Goal: Task Accomplishment & Management: Manage account settings

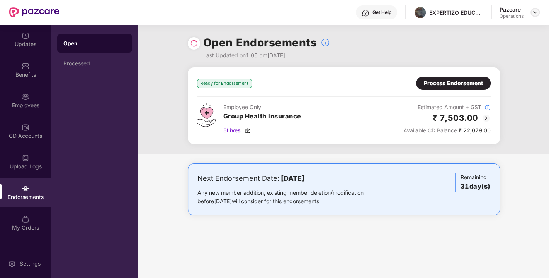
click at [533, 12] on img at bounding box center [535, 12] width 6 height 6
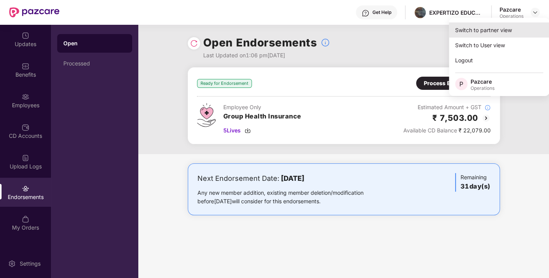
click at [490, 29] on div "Switch to partner view" at bounding box center [499, 29] width 101 height 15
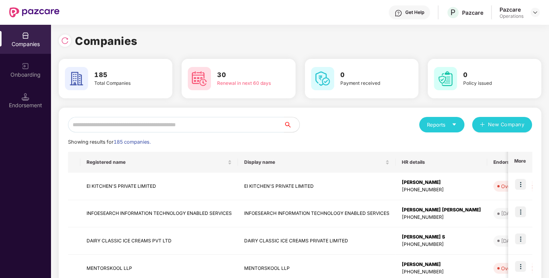
click at [176, 121] on input "text" at bounding box center [176, 124] width 216 height 15
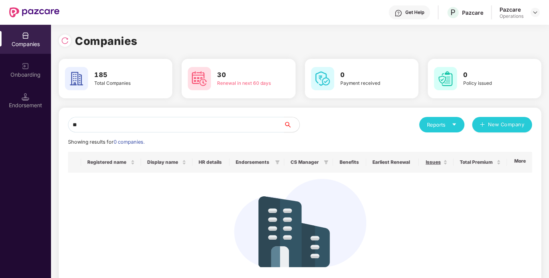
type input "*"
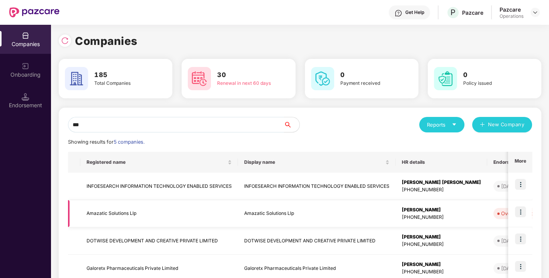
type input "***"
click at [520, 213] on img at bounding box center [520, 211] width 11 height 11
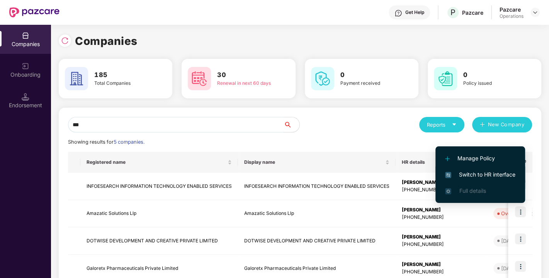
click at [484, 169] on li "Switch to HR interface" at bounding box center [481, 174] width 90 height 16
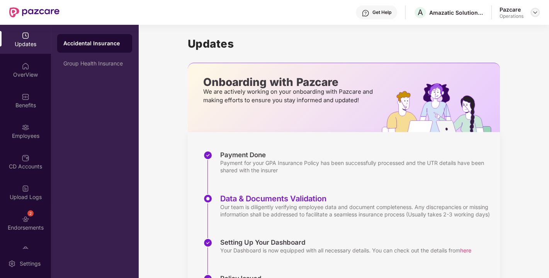
click at [535, 14] on img at bounding box center [535, 12] width 6 height 6
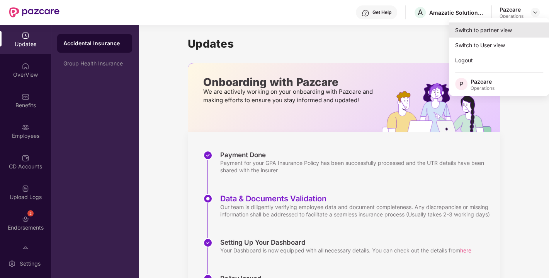
click at [504, 28] on div "Switch to partner view" at bounding box center [499, 29] width 101 height 15
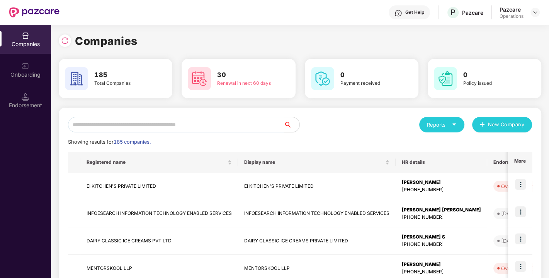
click at [230, 126] on input "text" at bounding box center [176, 124] width 216 height 15
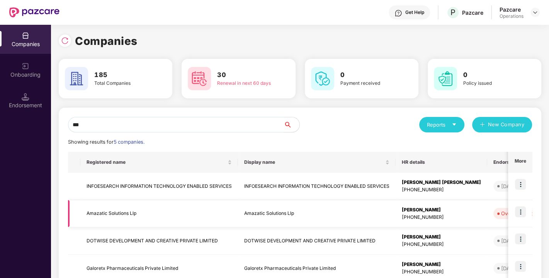
type input "***"
click at [108, 211] on td "Amazatic Solutions Llp" at bounding box center [159, 213] width 158 height 27
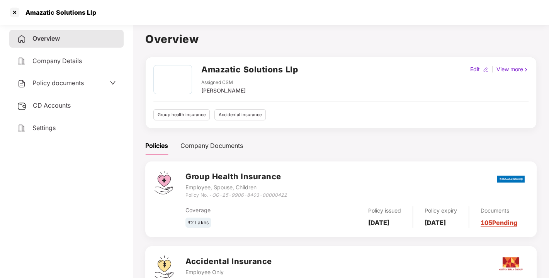
click at [59, 80] on span "Policy documents" at bounding box center [57, 83] width 51 height 8
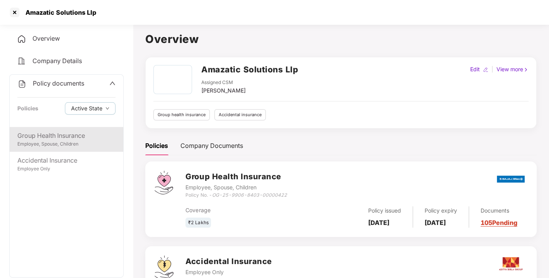
click at [54, 146] on div "Employee, Spouse, Children" at bounding box center [66, 143] width 98 height 7
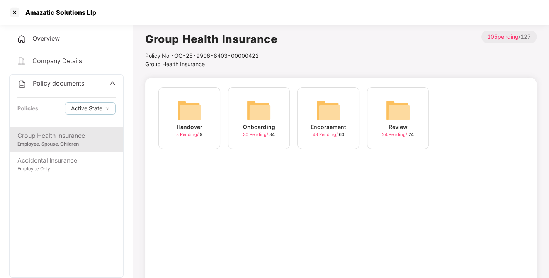
click at [337, 106] on img at bounding box center [328, 110] width 25 height 25
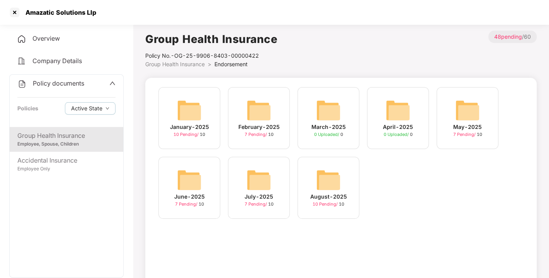
click at [338, 181] on img at bounding box center [328, 179] width 25 height 25
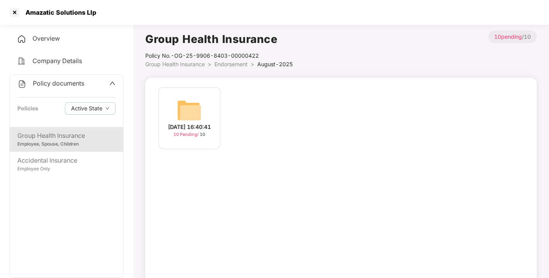
click at [191, 104] on img at bounding box center [189, 110] width 25 height 25
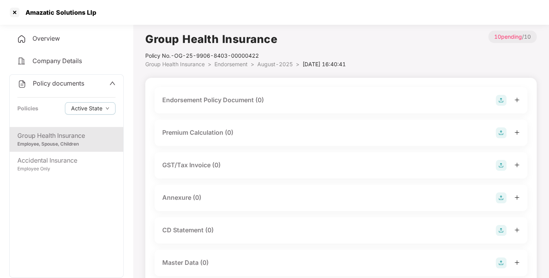
click at [499, 99] on img at bounding box center [501, 100] width 11 height 11
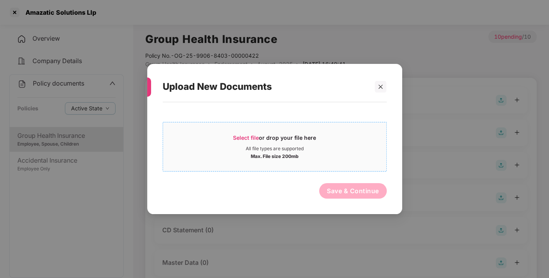
click at [245, 138] on span "Select file" at bounding box center [246, 137] width 26 height 7
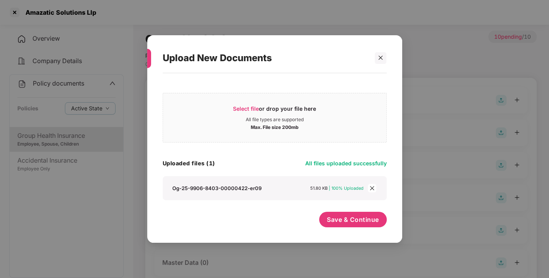
click at [251, 186] on div "Og-25-9906-8403-00000422-er09" at bounding box center [216, 187] width 89 height 7
click at [358, 225] on button "Save & Continue" at bounding box center [353, 218] width 68 height 15
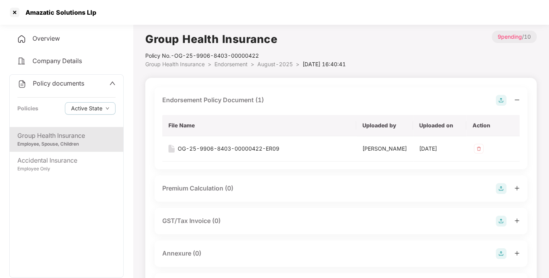
click at [501, 95] on img at bounding box center [501, 100] width 11 height 11
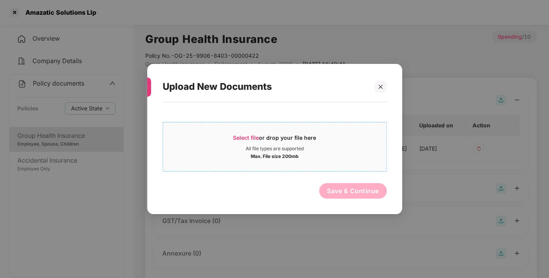
click at [249, 138] on span "Select file" at bounding box center [246, 137] width 26 height 7
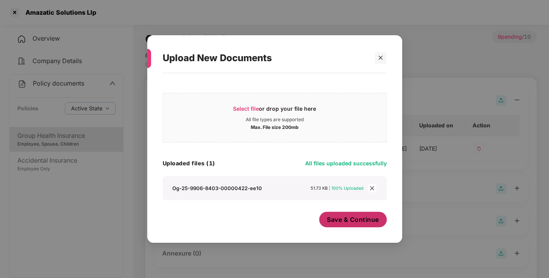
click at [361, 220] on span "Save & Continue" at bounding box center [353, 219] width 52 height 9
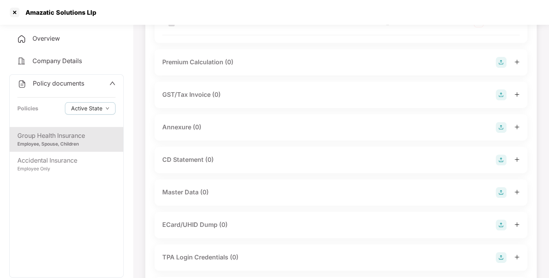
scroll to position [153, 0]
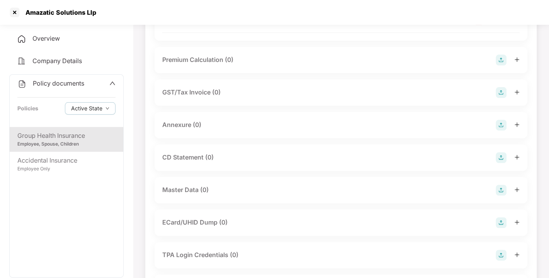
click at [503, 130] on img at bounding box center [501, 124] width 11 height 11
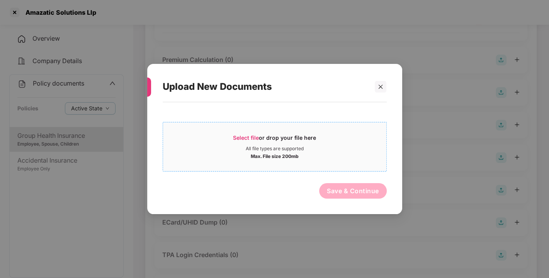
click at [251, 137] on span "Select file" at bounding box center [246, 137] width 26 height 7
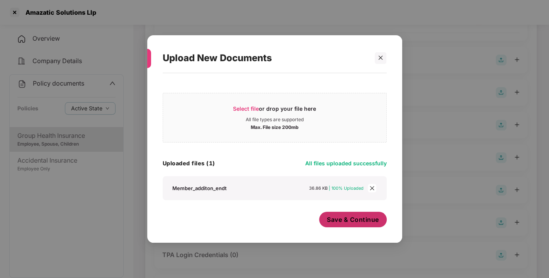
click at [345, 217] on span "Save & Continue" at bounding box center [353, 219] width 52 height 9
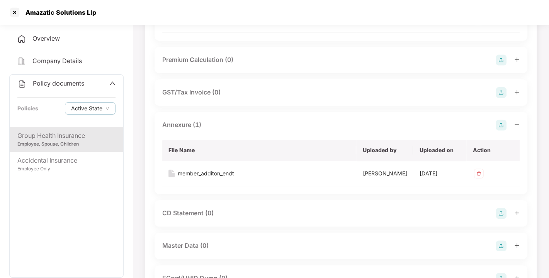
click at [503, 130] on img at bounding box center [501, 124] width 11 height 11
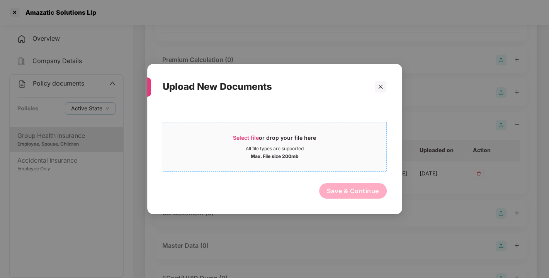
click at [251, 134] on span "Select file" at bounding box center [246, 137] width 26 height 7
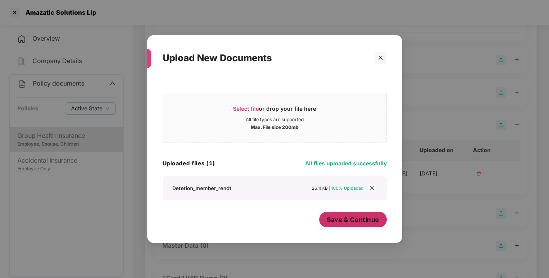
click at [344, 217] on span "Save & Continue" at bounding box center [353, 219] width 52 height 9
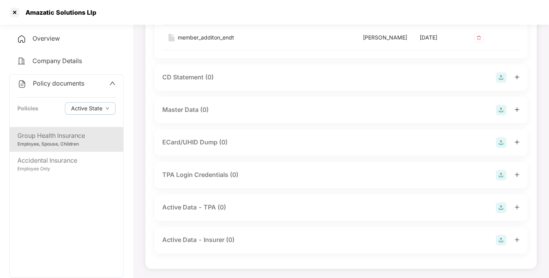
scroll to position [374, 0]
click at [500, 107] on img at bounding box center [501, 109] width 11 height 11
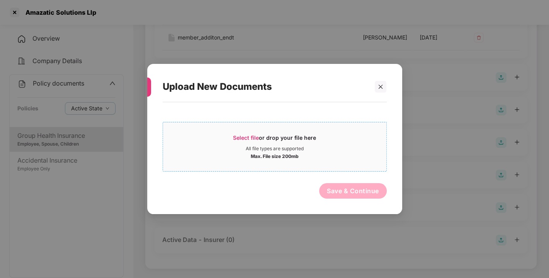
click at [252, 136] on span "Select file" at bounding box center [246, 137] width 26 height 7
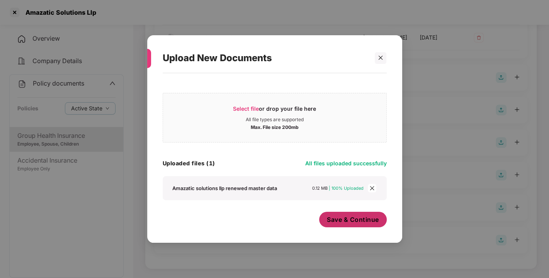
click at [356, 223] on span "Save & Continue" at bounding box center [353, 219] width 52 height 9
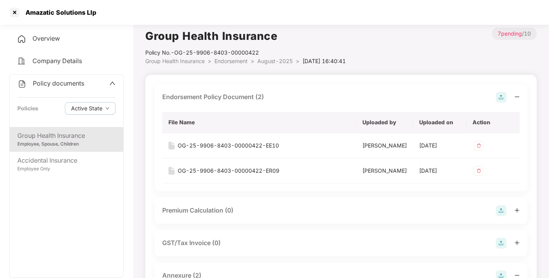
scroll to position [0, 0]
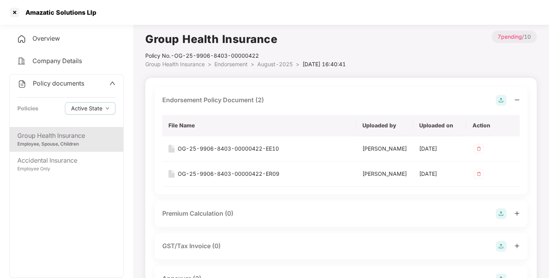
click at [224, 62] on span "Endorsement" at bounding box center [231, 64] width 33 height 7
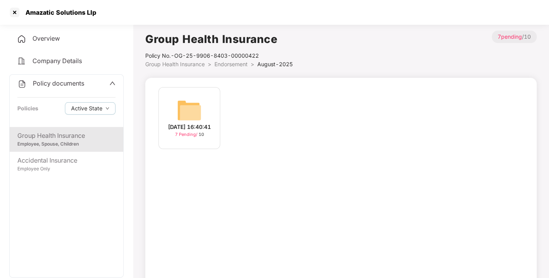
click at [224, 62] on span "Endorsement" at bounding box center [231, 64] width 33 height 7
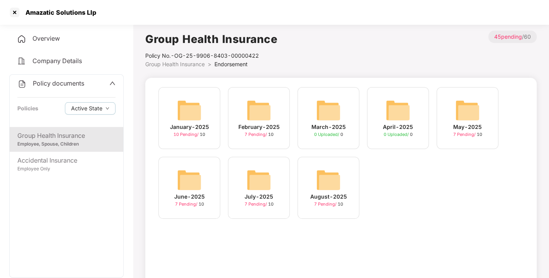
click at [62, 83] on span "Policy documents" at bounding box center [58, 83] width 51 height 8
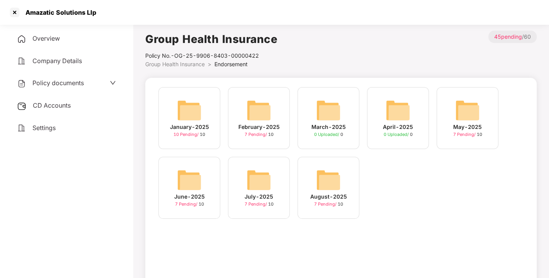
click at [54, 104] on span "CD Accounts" at bounding box center [52, 105] width 38 height 8
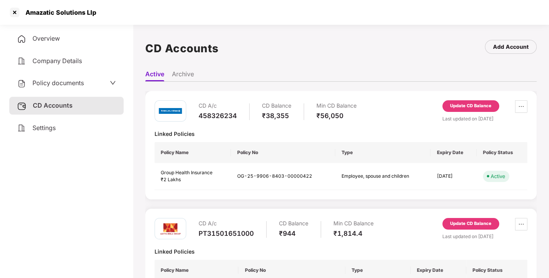
click at [468, 102] on div "Update CD Balance" at bounding box center [471, 106] width 57 height 12
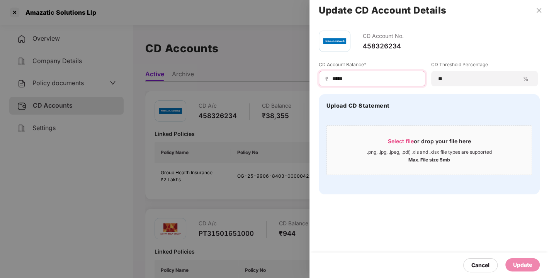
drag, startPoint x: 356, startPoint y: 79, endPoint x: 292, endPoint y: 84, distance: 64.4
click at [292, 84] on div "Update CD Account Details CD Account No. 458326234 CD Account Balance* ₹ ***** …" at bounding box center [274, 139] width 549 height 278
type input "*****"
click at [520, 268] on div "Update" at bounding box center [522, 264] width 19 height 9
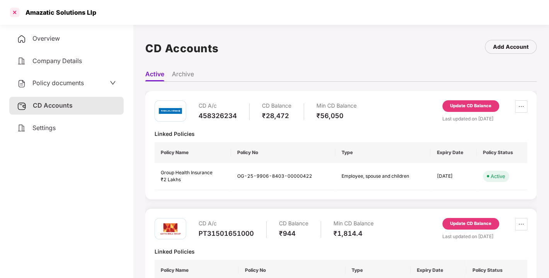
click at [11, 12] on div at bounding box center [15, 12] width 12 height 12
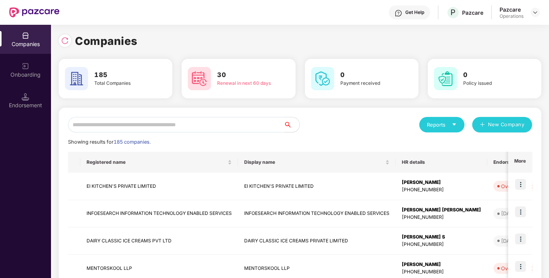
click at [175, 123] on input "text" at bounding box center [176, 124] width 216 height 15
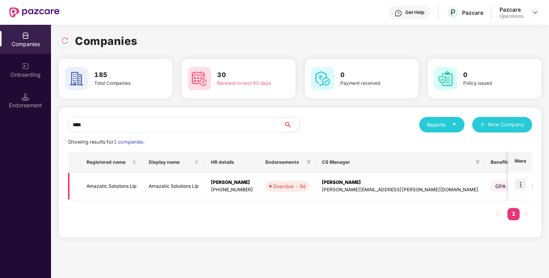
type input "****"
click at [520, 184] on img at bounding box center [520, 184] width 11 height 11
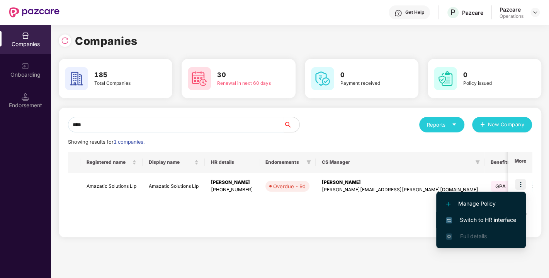
click at [484, 217] on span "Switch to HR interface" at bounding box center [481, 219] width 70 height 9
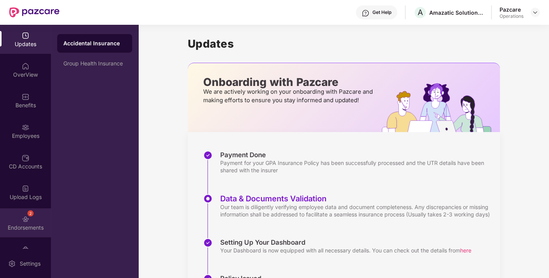
click at [16, 208] on div "2 Endorsements" at bounding box center [25, 222] width 51 height 29
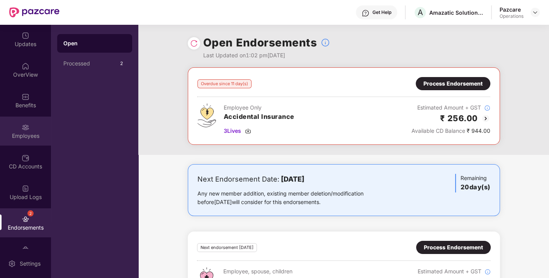
click at [26, 128] on img at bounding box center [26, 127] width 8 height 8
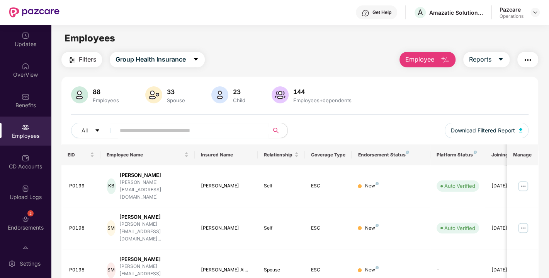
click at [96, 58] on span "Filters" at bounding box center [87, 60] width 17 height 10
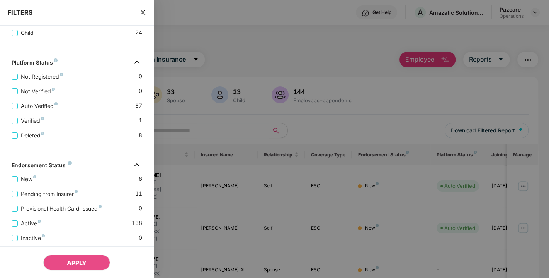
scroll to position [225, 0]
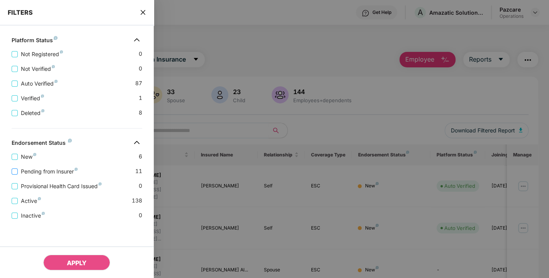
click at [56, 169] on span "Pending from Insurer" at bounding box center [49, 171] width 63 height 9
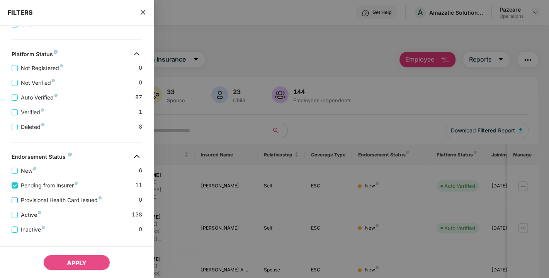
click at [55, 203] on span "Provisional Health Card Issued" at bounding box center [61, 200] width 87 height 9
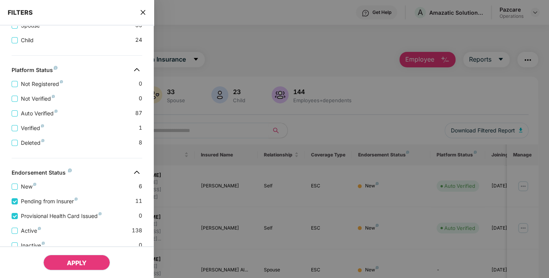
click at [68, 266] on button "APPLY" at bounding box center [76, 261] width 67 height 15
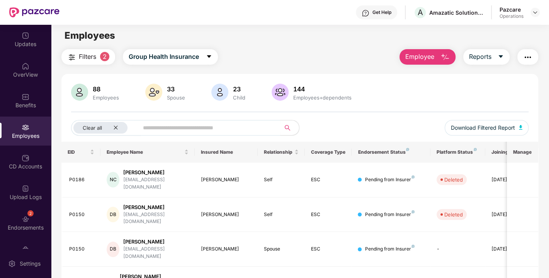
scroll to position [0, 0]
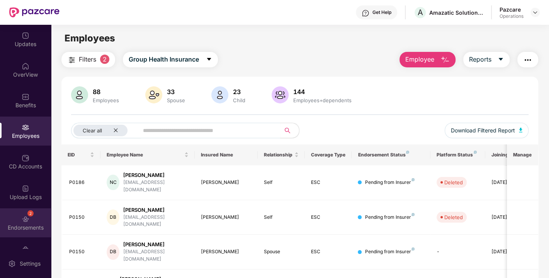
click at [29, 232] on div "2 Endorsements" at bounding box center [25, 222] width 51 height 29
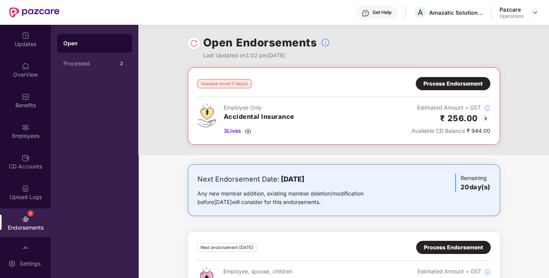
click at [444, 83] on div "Process Endorsement" at bounding box center [453, 83] width 59 height 9
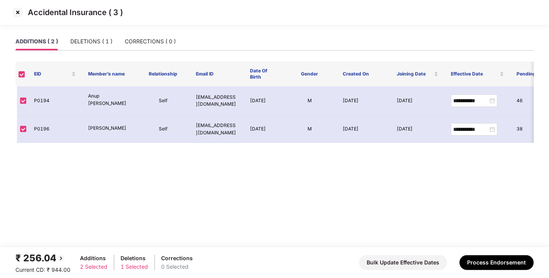
click at [16, 10] on img at bounding box center [18, 12] width 12 height 12
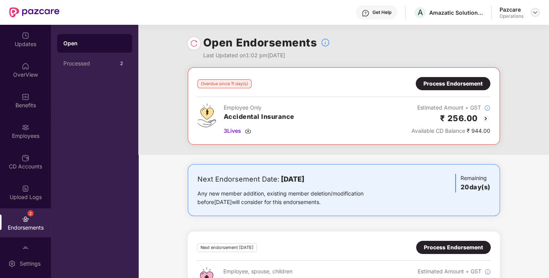
click at [537, 11] on img at bounding box center [535, 12] width 6 height 6
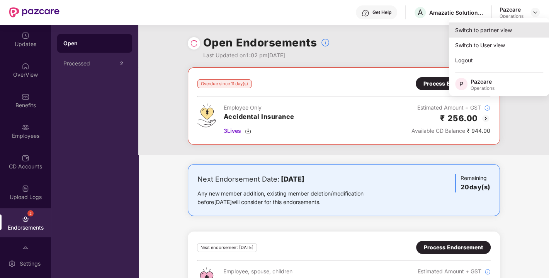
click at [494, 25] on div "Switch to partner view" at bounding box center [499, 29] width 101 height 15
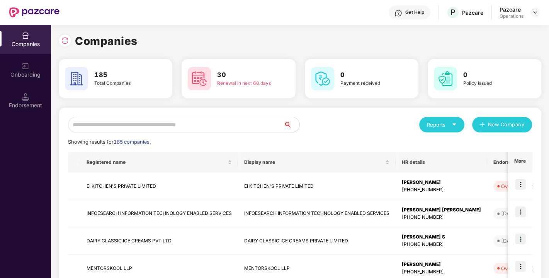
click at [188, 120] on input "text" at bounding box center [176, 124] width 216 height 15
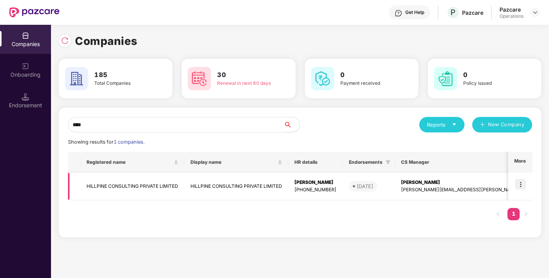
type input "****"
click at [127, 182] on td "HILLPINE CONSULTING PRIVATE LIMITED" at bounding box center [132, 185] width 104 height 27
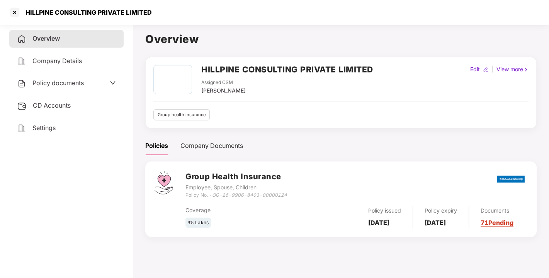
click at [65, 87] on div "Policy documents" at bounding box center [50, 83] width 67 height 10
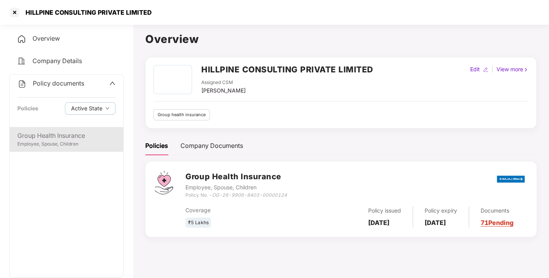
click at [51, 137] on div "Group Health Insurance" at bounding box center [66, 136] width 98 height 10
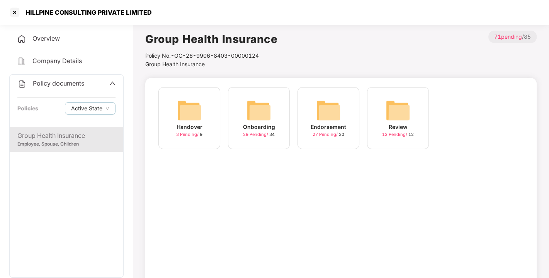
click at [327, 111] on img at bounding box center [328, 110] width 25 height 25
click at [401, 104] on img at bounding box center [398, 110] width 25 height 25
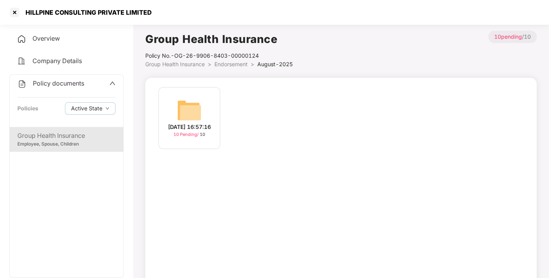
click at [198, 105] on img at bounding box center [189, 110] width 25 height 25
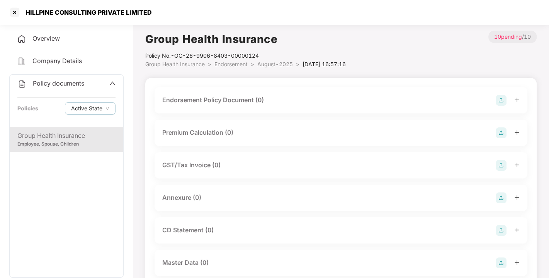
click at [503, 98] on img at bounding box center [501, 100] width 11 height 11
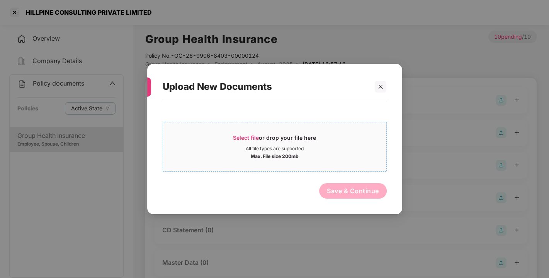
click at [248, 130] on span "Select file or drop your file here All file types are supported Max. File size …" at bounding box center [274, 146] width 223 height 37
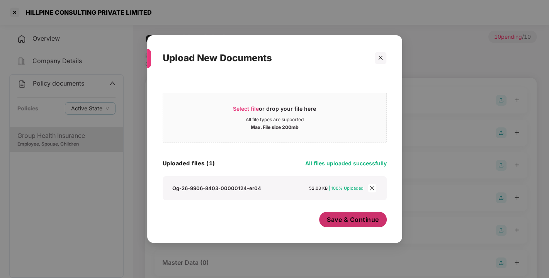
click at [355, 218] on span "Save & Continue" at bounding box center [353, 219] width 52 height 9
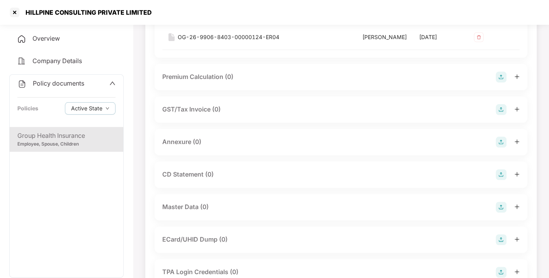
scroll to position [112, 0]
click at [503, 149] on div "Annexure (0)" at bounding box center [341, 141] width 373 height 26
click at [502, 147] on img at bounding box center [501, 141] width 11 height 11
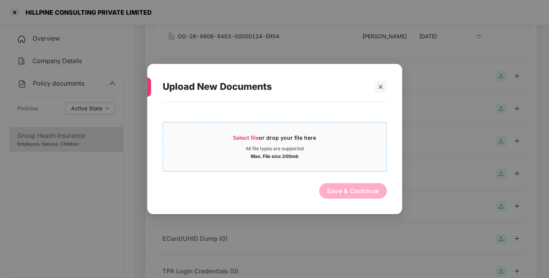
click at [245, 136] on span "Select file" at bounding box center [246, 137] width 26 height 7
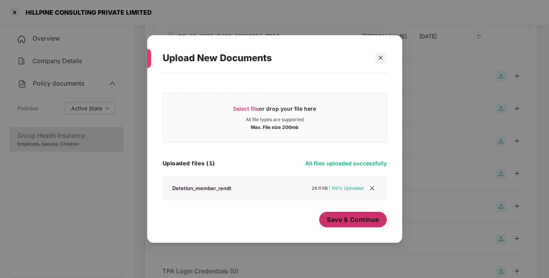
click at [344, 215] on span "Save & Continue" at bounding box center [353, 219] width 52 height 9
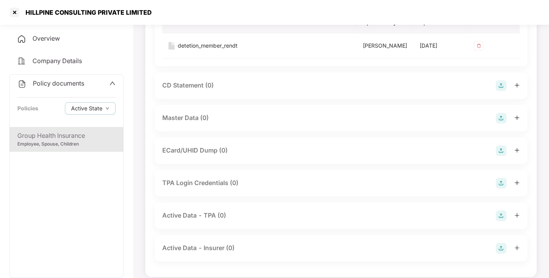
scroll to position [257, 0]
click at [500, 123] on img at bounding box center [501, 117] width 11 height 11
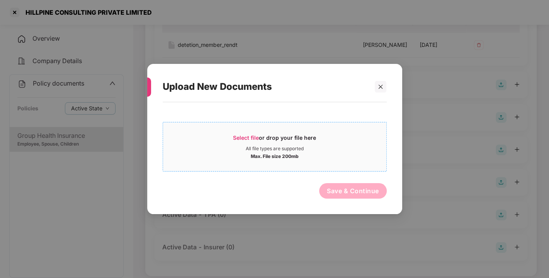
click at [242, 134] on span "Select file" at bounding box center [246, 137] width 26 height 7
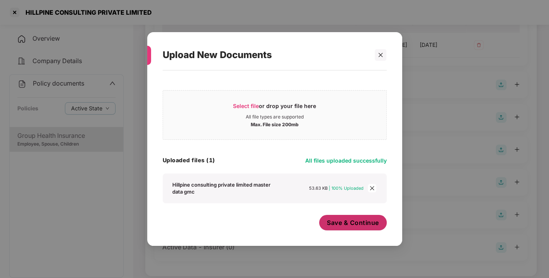
click at [359, 215] on button "Save & Continue" at bounding box center [353, 222] width 68 height 15
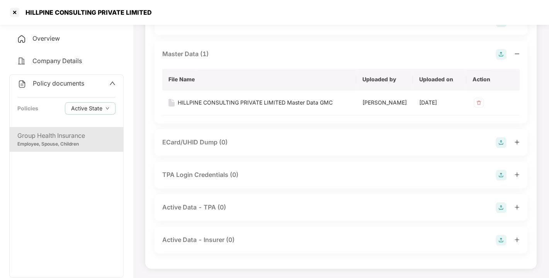
scroll to position [0, 0]
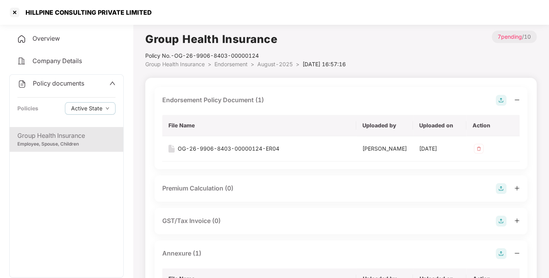
click at [63, 87] on div "Policy documents" at bounding box center [50, 83] width 67 height 10
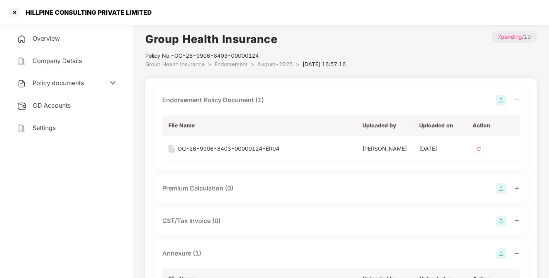
click at [63, 100] on div "CD Accounts" at bounding box center [66, 106] width 114 height 18
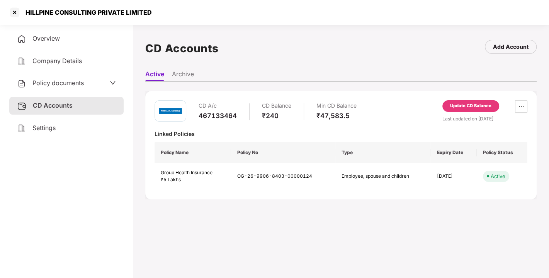
click at [465, 103] on div "Update CD Balance" at bounding box center [470, 105] width 41 height 7
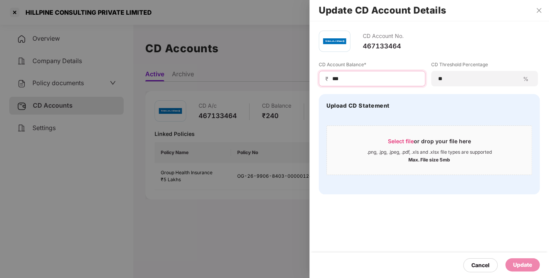
drag, startPoint x: 360, startPoint y: 80, endPoint x: 244, endPoint y: 97, distance: 117.6
click at [244, 97] on div "Update CD Account Details CD Account No. 467133464 CD Account Balance* ₹ *** CD…" at bounding box center [274, 139] width 549 height 278
type input "*****"
click at [515, 262] on div "Update" at bounding box center [522, 264] width 19 height 9
click at [460, 223] on div "CD Account No. 467133464 CD Account Balance* ₹ ***** CD Threshold Percentage **…" at bounding box center [430, 149] width 240 height 256
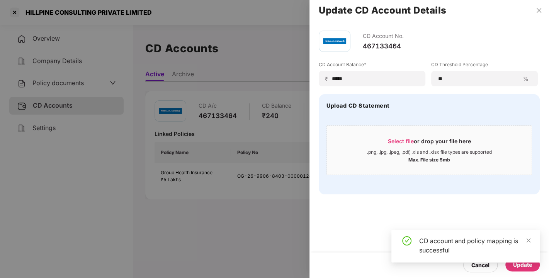
click at [460, 223] on div "CD Account No. 467133464 CD Account Balance* ₹ ***** CD Threshold Percentage **…" at bounding box center [430, 149] width 240 height 256
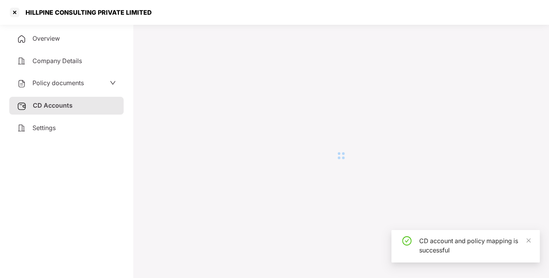
click at [448, 215] on div at bounding box center [341, 156] width 392 height 250
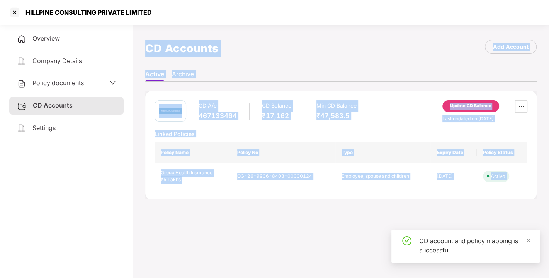
click at [407, 201] on div "CD A/c 467133464 CD Balance ₹17,162 Min CD Balance ₹47,583.5 Update CD Balance …" at bounding box center [341, 145] width 392 height 127
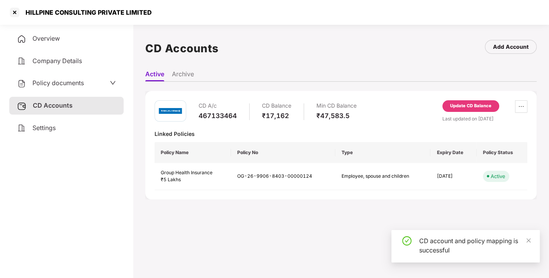
click at [469, 106] on div "Update CD Balance" at bounding box center [470, 105] width 41 height 7
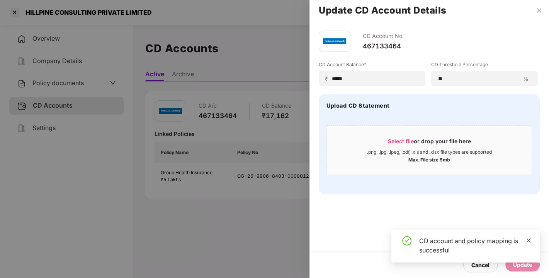
click at [527, 242] on icon "close" at bounding box center [528, 239] width 5 height 5
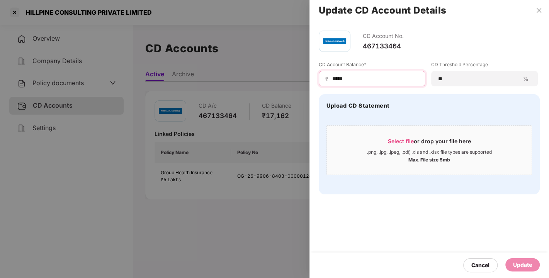
click at [353, 79] on input "*****" at bounding box center [375, 79] width 87 height 8
drag, startPoint x: 353, startPoint y: 79, endPoint x: 321, endPoint y: 80, distance: 31.3
click at [321, 80] on div "₹ *****" at bounding box center [372, 78] width 107 height 15
click at [366, 196] on div "CD Account No. 467133464 CD Account Balance* ₹ ***** CD Threshold Percentage **…" at bounding box center [430, 112] width 240 height 182
click at [367, 85] on div "₹ *****" at bounding box center [372, 78] width 107 height 15
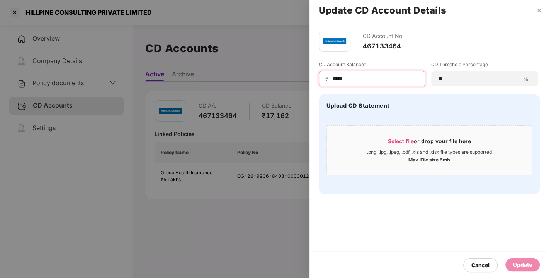
drag, startPoint x: 361, startPoint y: 80, endPoint x: 304, endPoint y: 90, distance: 57.8
click at [304, 90] on div "Update CD Account Details CD Account No. 467133464 CD Account Balance* ₹ ***** …" at bounding box center [274, 139] width 549 height 278
click at [427, 252] on div "Cancel Update" at bounding box center [430, 265] width 240 height 26
click at [496, 236] on div "CD Account No. 467133464 CD Account Balance* ₹ ***** CD Threshold Percentage **…" at bounding box center [430, 149] width 240 height 256
click at [472, 265] on div "Cancel" at bounding box center [481, 265] width 18 height 9
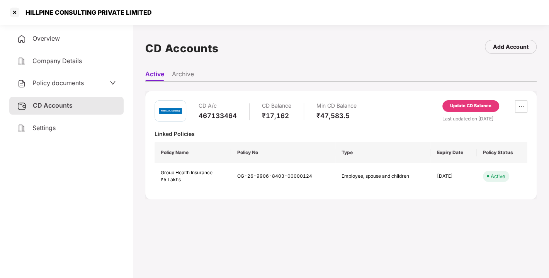
click at [247, 118] on div "CD A/c 467133464 CD Balance ₹17,162 Min CD Balance ₹47,583.5" at bounding box center [278, 111] width 158 height 22
click at [279, 123] on div "CD A/c 467133464 CD Balance ₹17,162 Min CD Balance ₹47,583.5 Update CD Balance …" at bounding box center [341, 145] width 373 height 90
drag, startPoint x: 301, startPoint y: 99, endPoint x: 314, endPoint y: 95, distance: 13.9
click at [314, 95] on div "CD A/c 467133464 CD Balance ₹17,162 Min CD Balance ₹47,583.5 Update CD Balance …" at bounding box center [341, 145] width 392 height 108
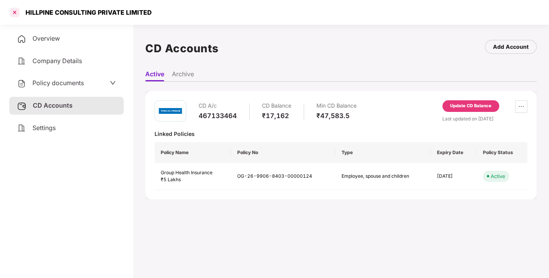
click at [19, 14] on div at bounding box center [15, 12] width 12 height 12
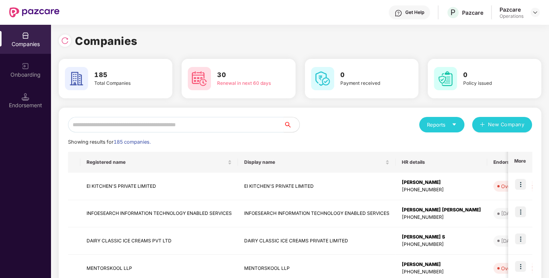
click at [180, 85] on div "30 Renewal in next 60 days" at bounding box center [238, 78] width 123 height 39
click at [232, 124] on input "text" at bounding box center [176, 124] width 216 height 15
click at [363, 141] on div "Showing results for 185 companies." at bounding box center [300, 142] width 464 height 8
click at [213, 122] on input "text" at bounding box center [176, 124] width 216 height 15
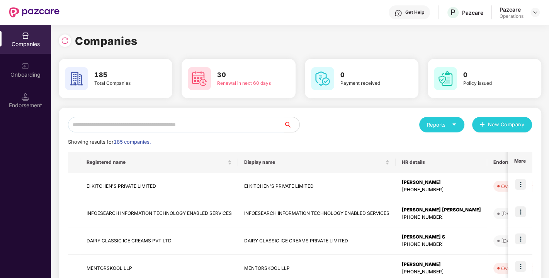
click at [213, 122] on input "text" at bounding box center [176, 124] width 216 height 15
click at [173, 126] on input "text" at bounding box center [176, 124] width 216 height 15
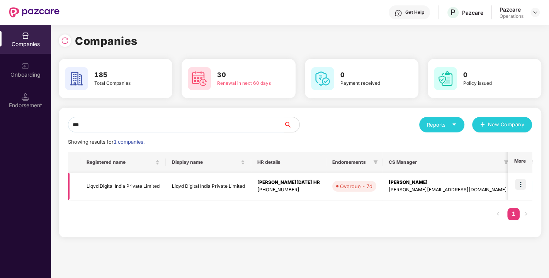
type input "***"
click at [107, 186] on td "Liqvd Digital India Private Limited" at bounding box center [122, 185] width 85 height 27
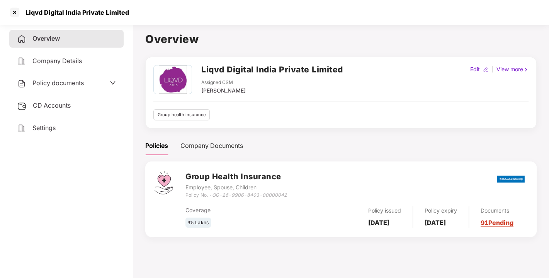
click at [65, 82] on span "Policy documents" at bounding box center [57, 83] width 51 height 8
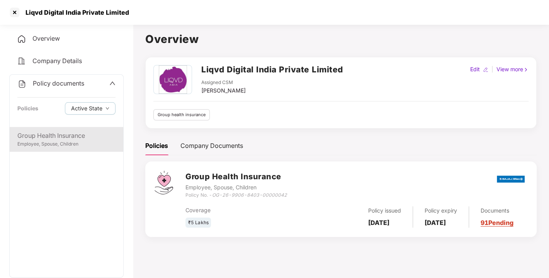
click at [47, 138] on div "Group Health Insurance" at bounding box center [66, 136] width 98 height 10
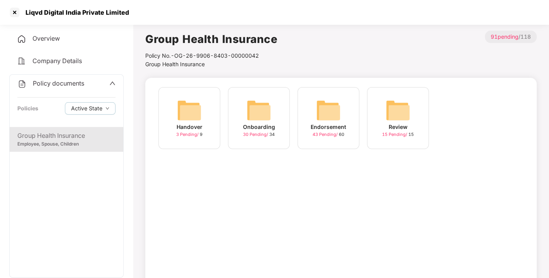
click at [322, 106] on img at bounding box center [328, 110] width 25 height 25
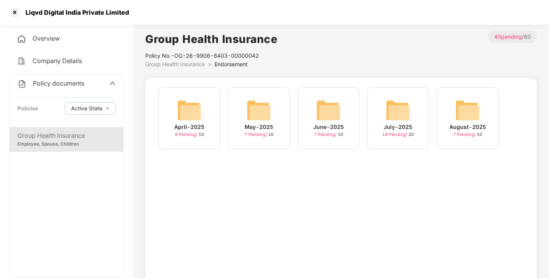
click at [468, 115] on img at bounding box center [467, 110] width 25 height 25
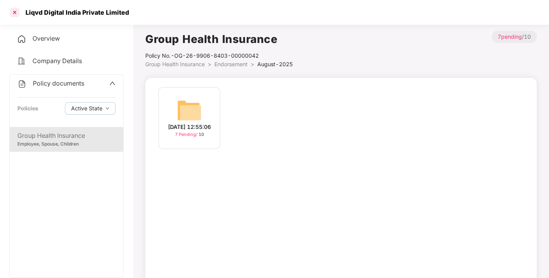
click at [12, 12] on div at bounding box center [15, 12] width 12 height 12
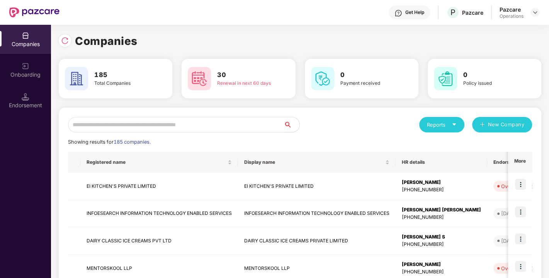
click at [177, 127] on input "text" at bounding box center [176, 124] width 216 height 15
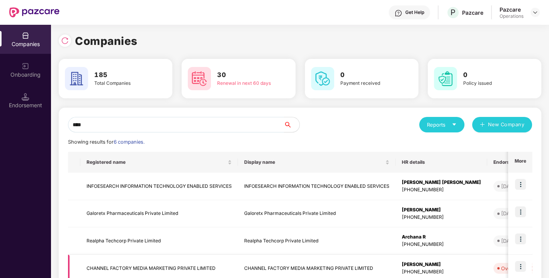
type input "****"
click at [137, 262] on td "CHANNEL FACTORY MEDIA MARKETING PRIVATE LIMITED" at bounding box center [159, 267] width 158 height 27
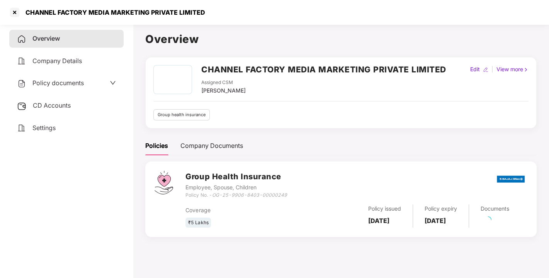
click at [67, 81] on span "Policy documents" at bounding box center [57, 83] width 51 height 8
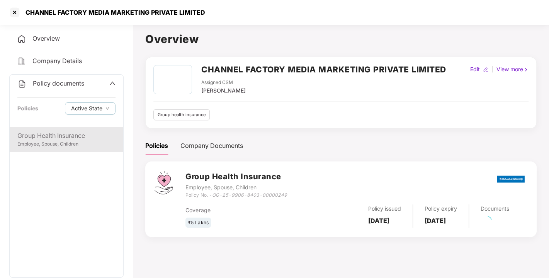
click at [70, 132] on div "Group Health Insurance" at bounding box center [66, 136] width 98 height 10
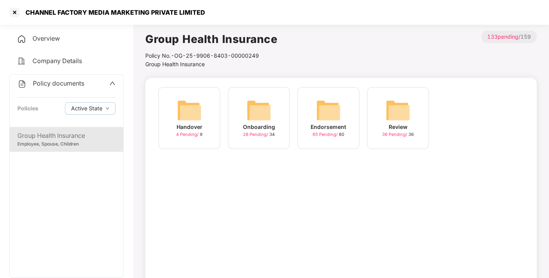
click at [331, 110] on img at bounding box center [328, 110] width 25 height 25
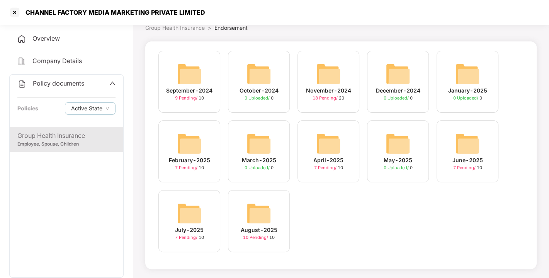
click at [263, 205] on img at bounding box center [259, 213] width 25 height 25
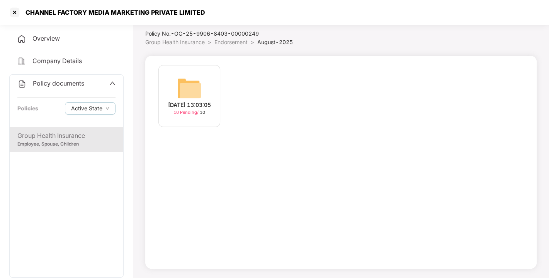
click at [176, 84] on div "[DATE] 13:03:05 10 Pending / 10" at bounding box center [190, 96] width 62 height 62
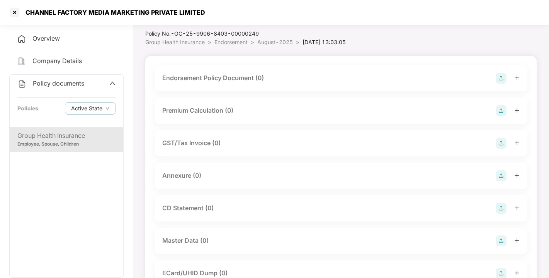
scroll to position [36, 0]
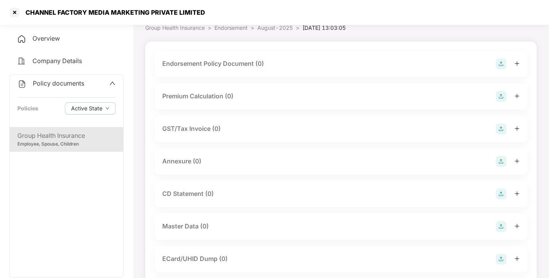
click at [498, 61] on img at bounding box center [501, 63] width 11 height 11
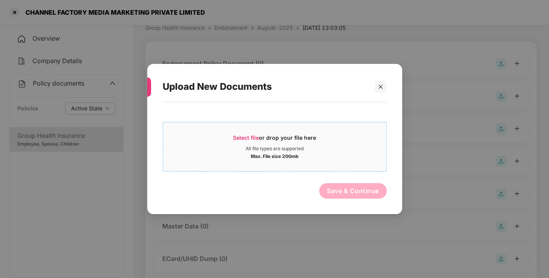
click at [234, 138] on span "Select file" at bounding box center [246, 137] width 26 height 7
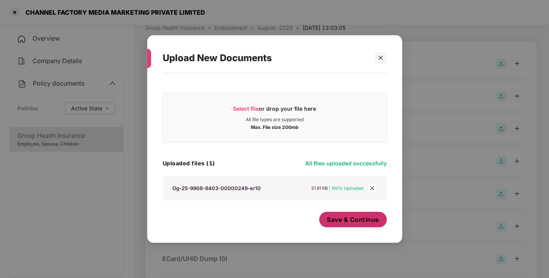
click at [341, 222] on span "Save & Continue" at bounding box center [353, 219] width 52 height 9
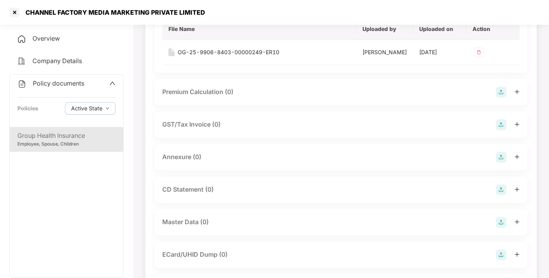
scroll to position [111, 0]
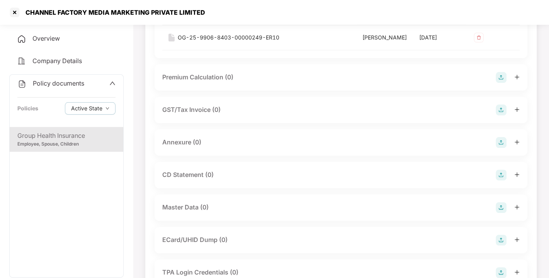
click at [497, 148] on img at bounding box center [501, 142] width 11 height 11
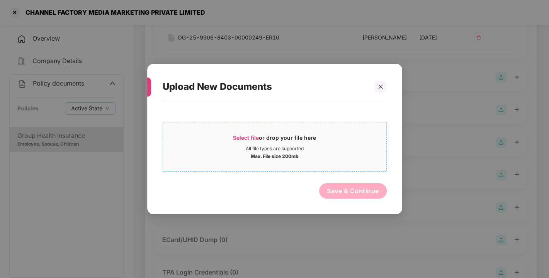
click at [239, 135] on span "Select file" at bounding box center [246, 137] width 26 height 7
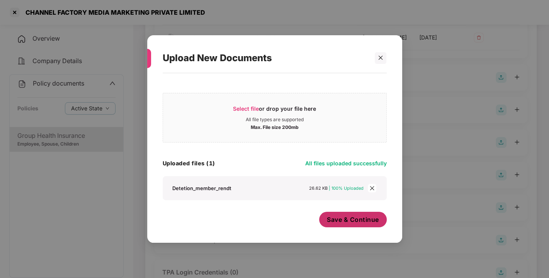
click at [360, 217] on span "Save & Continue" at bounding box center [353, 219] width 52 height 9
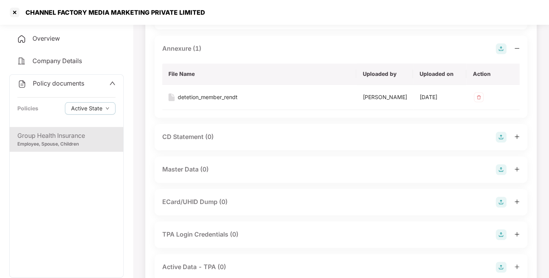
scroll to position [208, 0]
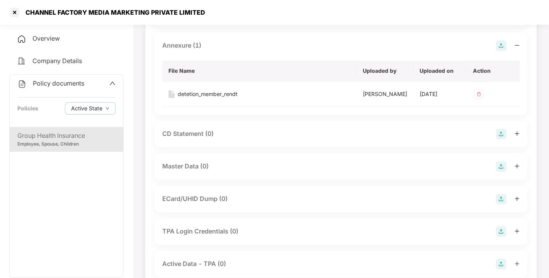
click at [504, 172] on img at bounding box center [501, 166] width 11 height 11
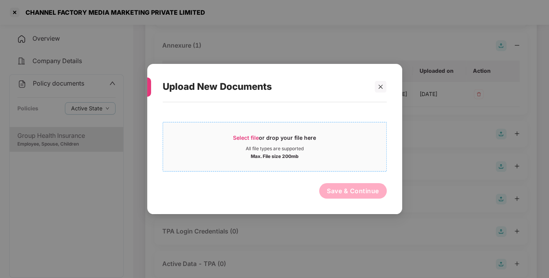
click at [240, 131] on span "Select file or drop your file here All file types are supported Max. File size …" at bounding box center [274, 146] width 223 height 37
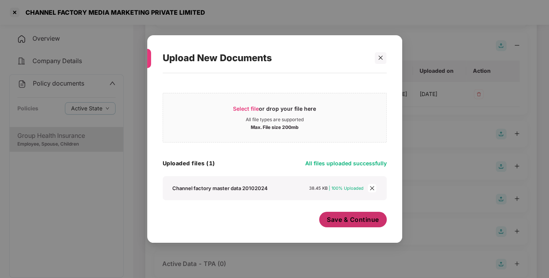
click at [344, 225] on button "Save & Continue" at bounding box center [353, 218] width 68 height 15
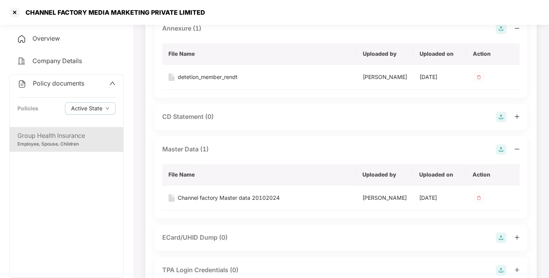
scroll to position [0, 0]
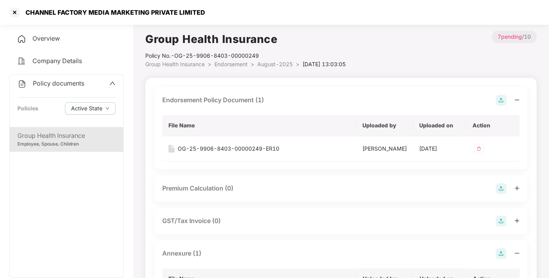
click at [237, 63] on span "Endorsement" at bounding box center [231, 64] width 33 height 7
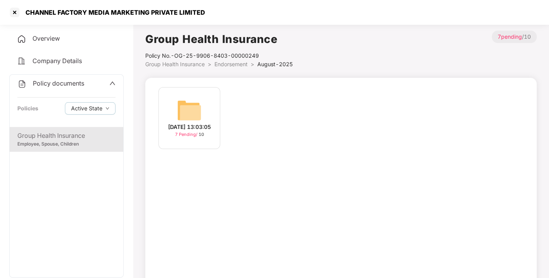
scroll to position [22, 0]
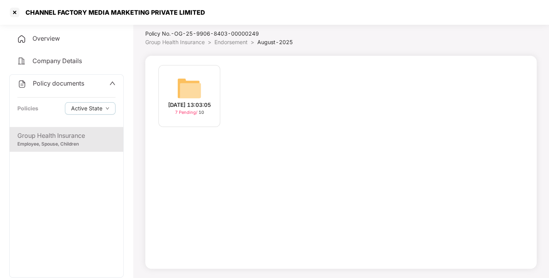
click at [70, 86] on span "Policy documents" at bounding box center [58, 83] width 51 height 8
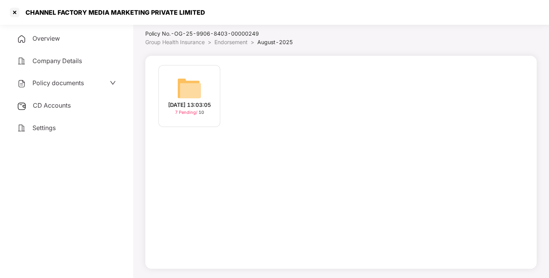
click at [53, 104] on span "CD Accounts" at bounding box center [52, 105] width 38 height 8
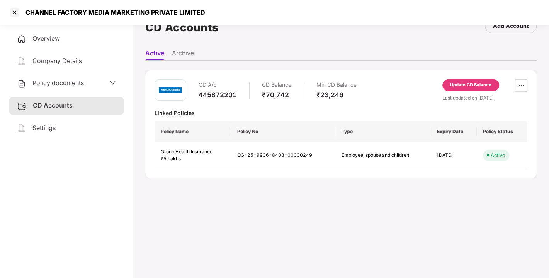
click at [471, 84] on div "Update CD Balance" at bounding box center [470, 85] width 41 height 7
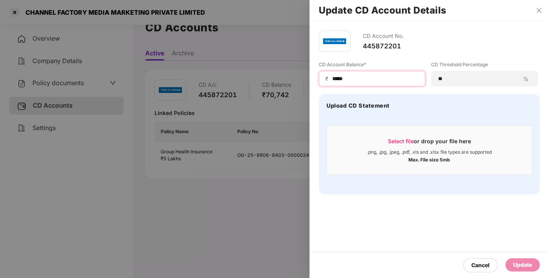
drag, startPoint x: 375, startPoint y: 77, endPoint x: 281, endPoint y: 89, distance: 94.3
click at [281, 89] on div "Update CD Account Details CD Account No. 445872201 CD Account Balance* ₹ ***** …" at bounding box center [274, 139] width 549 height 278
type input "*****"
click at [519, 268] on div "Update" at bounding box center [522, 264] width 19 height 9
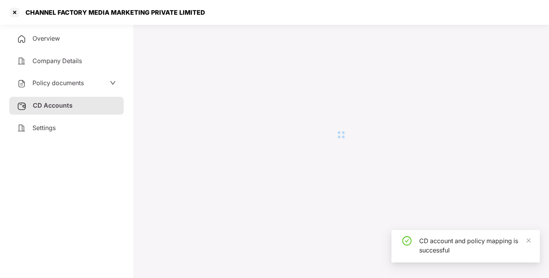
click at [365, 191] on div at bounding box center [341, 135] width 392 height 250
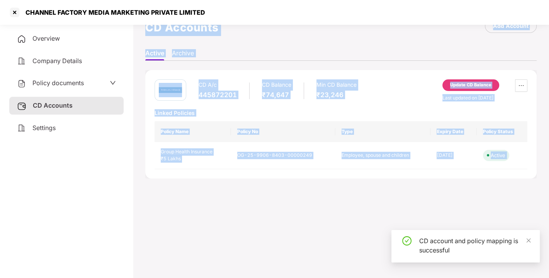
click at [391, 190] on main "CD Accounts Add Account Active Archive CD A/c 445872201 CD Balance ₹74,647 Min …" at bounding box center [341, 139] width 416 height 278
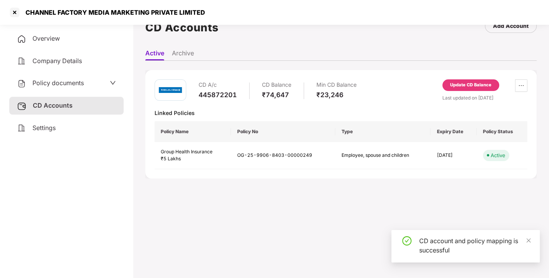
click at [391, 190] on main "CD Accounts Add Account Active Archive CD A/c 445872201 CD Balance ₹74,647 Min …" at bounding box center [341, 139] width 416 height 278
click at [289, 92] on div "₹74,647" at bounding box center [276, 94] width 29 height 9
drag, startPoint x: 289, startPoint y: 92, endPoint x: 307, endPoint y: 76, distance: 23.5
click at [307, 76] on div "CD A/c 445872201 CD Balance ₹74,647 Min CD Balance ₹23,246 Update CD Balance La…" at bounding box center [341, 124] width 392 height 108
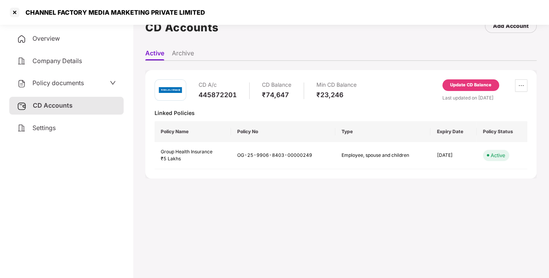
click at [325, 74] on div "CD A/c 445872201 CD Balance ₹74,647 Min CD Balance ₹23,246 Update CD Balance La…" at bounding box center [341, 124] width 392 height 108
click at [295, 75] on div "CD A/c 445872201 CD Balance ₹74,647 Min CD Balance ₹23,246 Update CD Balance La…" at bounding box center [341, 124] width 392 height 108
click at [299, 75] on div "CD A/c 445872201 CD Balance ₹74,647 Min CD Balance ₹23,246 Update CD Balance La…" at bounding box center [341, 124] width 392 height 108
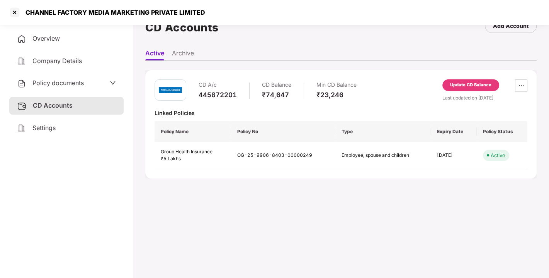
click at [467, 90] on div "Update CD Balance" at bounding box center [471, 85] width 57 height 12
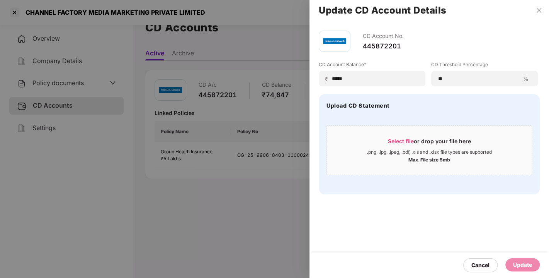
click at [402, 232] on div "CD Account No. 445872201 CD Account Balance* ₹ ***** CD Threshold Percentage **…" at bounding box center [430, 149] width 240 height 256
click at [444, 230] on div "CD Account No. 445872201 CD Account Balance* ₹ ***** CD Threshold Percentage **…" at bounding box center [430, 149] width 240 height 256
drag, startPoint x: 444, startPoint y: 230, endPoint x: 460, endPoint y: 223, distance: 17.4
click at [460, 223] on div "CD Account No. 445872201 CD Account Balance* ₹ ***** CD Threshold Percentage **…" at bounding box center [430, 149] width 240 height 256
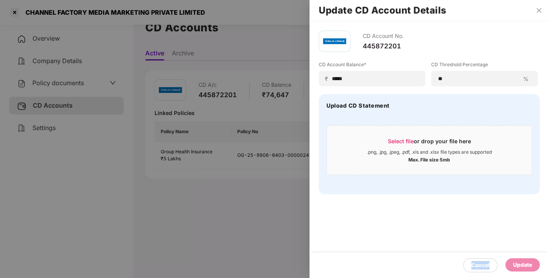
click at [460, 223] on div "CD Account No. 445872201 CD Account Balance* ₹ ***** CD Threshold Percentage **…" at bounding box center [430, 149] width 240 height 256
click at [479, 215] on div "CD Account No. 445872201 CD Account Balance* ₹ ***** CD Threshold Percentage **…" at bounding box center [430, 149] width 240 height 256
click at [497, 206] on div "CD Account No. 445872201 CD Account Balance* ₹ ***** CD Threshold Percentage **…" at bounding box center [430, 149] width 240 height 256
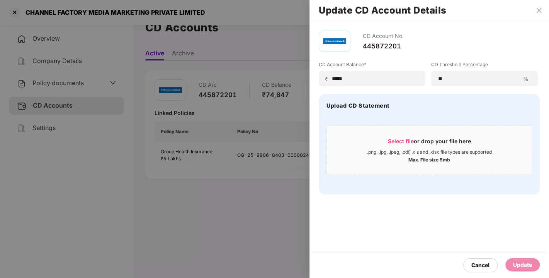
click at [465, 201] on div "CD Account No. 445872201 CD Account Balance* ₹ ***** CD Threshold Percentage **…" at bounding box center [430, 112] width 240 height 182
click at [462, 201] on div "CD Account No. 445872201 CD Account Balance* ₹ ***** CD Threshold Percentage **…" at bounding box center [430, 112] width 240 height 182
click at [482, 203] on div "CD Account No. 445872201 CD Account Balance* ₹ ***** CD Threshold Percentage **…" at bounding box center [430, 149] width 240 height 256
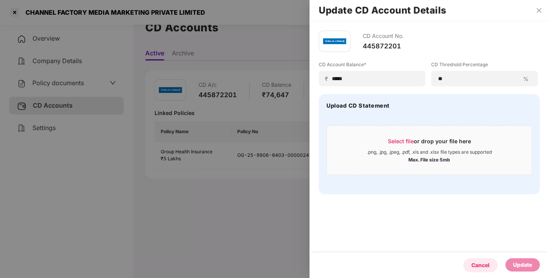
click at [476, 263] on div "Cancel" at bounding box center [481, 265] width 18 height 9
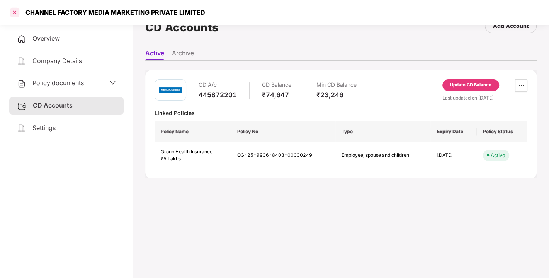
click at [11, 10] on div at bounding box center [15, 12] width 12 height 12
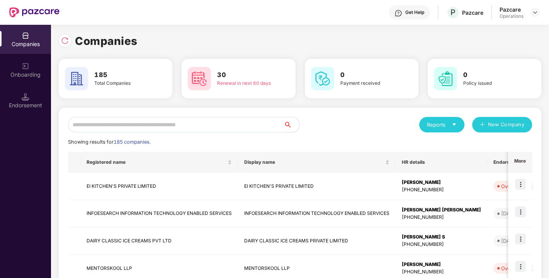
scroll to position [0, 0]
click at [175, 125] on input "text" at bounding box center [176, 124] width 216 height 15
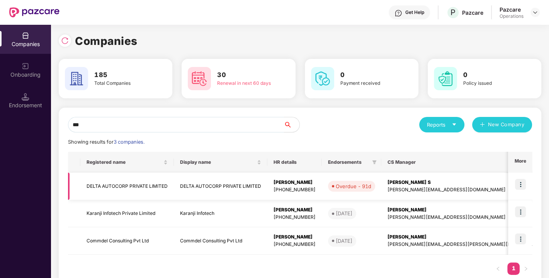
type input "***"
click at [118, 181] on td "DELTA AUTOCORP PRIVATE LIMITED" at bounding box center [127, 185] width 94 height 27
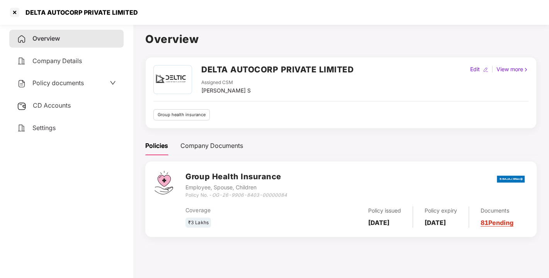
click at [66, 81] on span "Policy documents" at bounding box center [57, 83] width 51 height 8
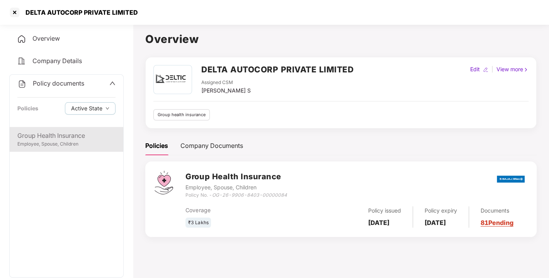
click at [64, 134] on div "Group Health Insurance" at bounding box center [66, 136] width 98 height 10
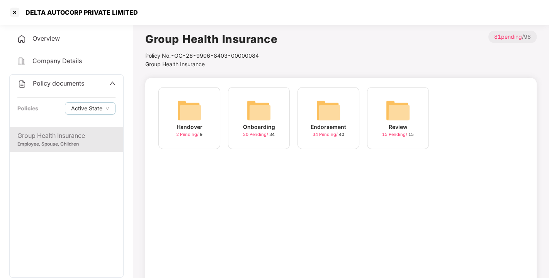
click at [326, 116] on img at bounding box center [328, 110] width 25 height 25
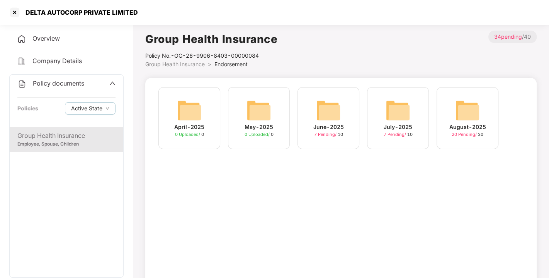
click at [465, 116] on img at bounding box center [467, 110] width 25 height 25
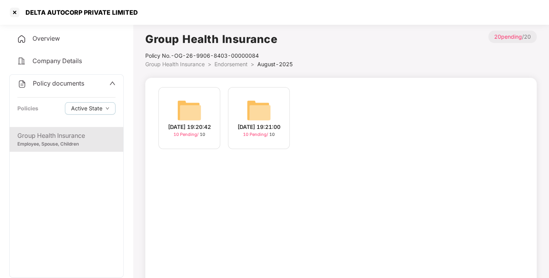
click at [195, 107] on img at bounding box center [189, 110] width 25 height 25
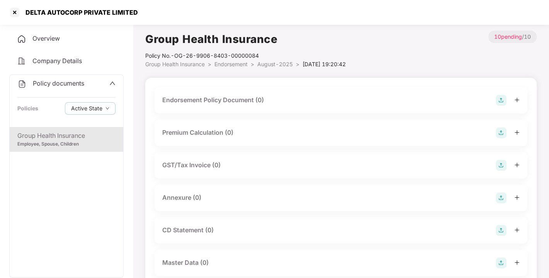
click at [500, 95] on img at bounding box center [501, 100] width 11 height 11
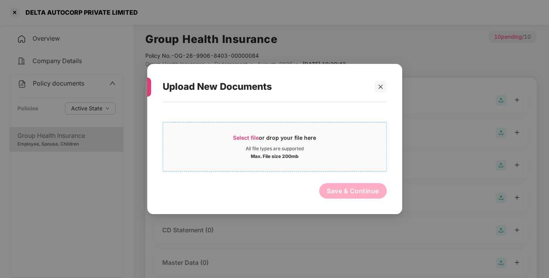
click at [249, 132] on span "Select file or drop your file here All file types are supported Max. File size …" at bounding box center [274, 146] width 223 height 37
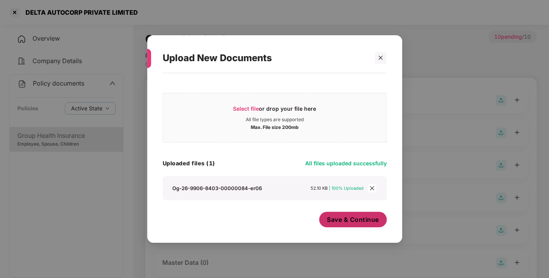
click at [360, 220] on span "Save & Continue" at bounding box center [353, 219] width 52 height 9
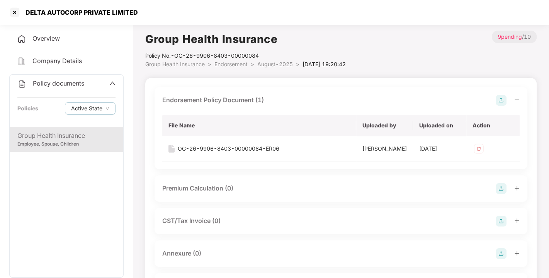
click at [503, 104] on img at bounding box center [501, 100] width 11 height 11
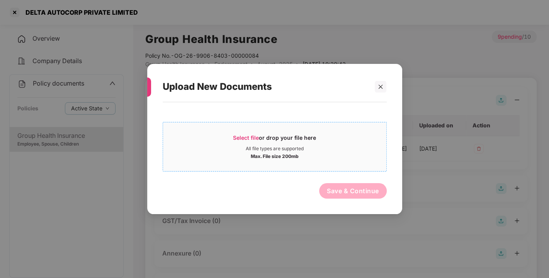
click at [251, 134] on span "Select file" at bounding box center [246, 137] width 26 height 7
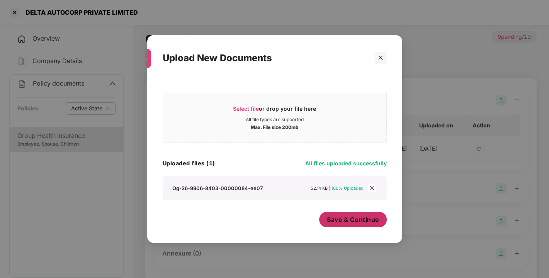
click at [365, 217] on span "Save & Continue" at bounding box center [353, 219] width 52 height 9
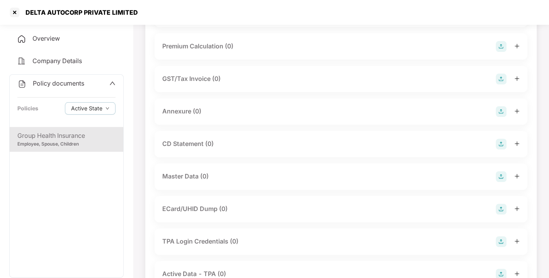
scroll to position [167, 0]
click at [500, 116] on img at bounding box center [501, 111] width 11 height 11
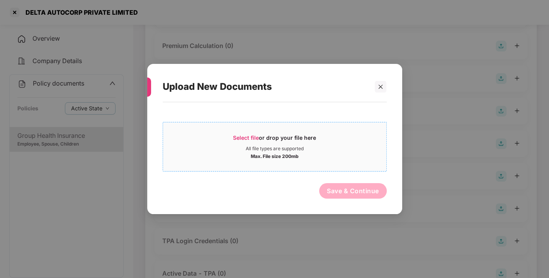
click at [258, 135] on span "Select file" at bounding box center [246, 137] width 26 height 7
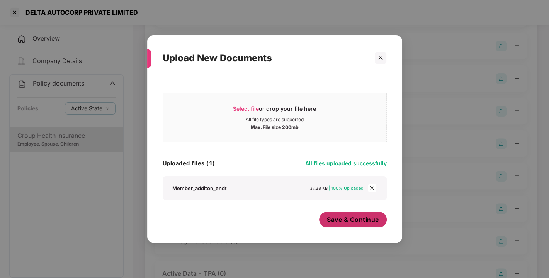
click at [334, 218] on span "Save & Continue" at bounding box center [353, 219] width 52 height 9
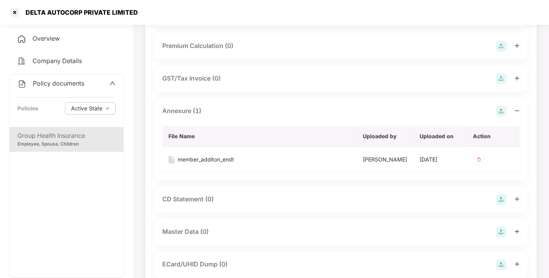
click at [498, 116] on img at bounding box center [501, 111] width 11 height 11
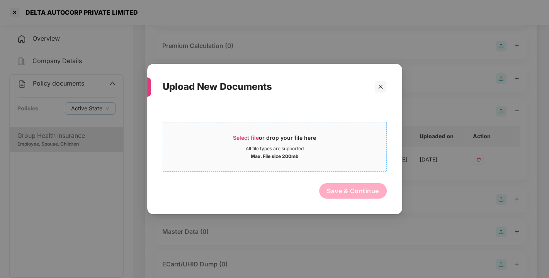
click at [250, 134] on span "Select file" at bounding box center [246, 137] width 26 height 7
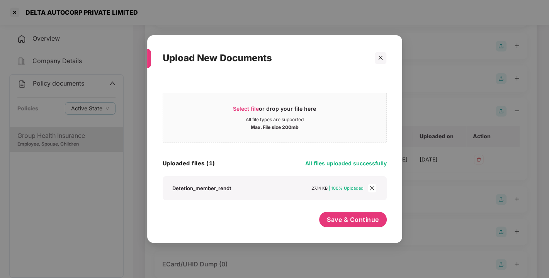
click at [237, 173] on div "Select file or drop your file here All file types are supported Max. File size …" at bounding box center [275, 144] width 224 height 111
click at [299, 164] on div "Uploaded files (1) All files uploaded successfully" at bounding box center [275, 163] width 224 height 10
click at [265, 166] on div "Uploaded files (1) All files uploaded successfully" at bounding box center [275, 163] width 224 height 10
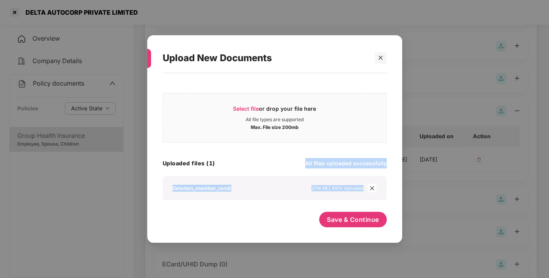
drag, startPoint x: 277, startPoint y: 164, endPoint x: 373, endPoint y: 188, distance: 99.4
click at [373, 188] on div "Select file or drop your file here All file types are supported Max. File size …" at bounding box center [275, 144] width 224 height 111
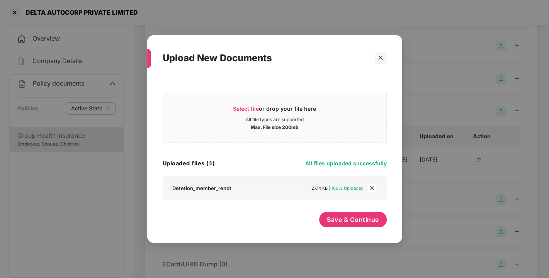
click at [373, 188] on icon "close" at bounding box center [372, 188] width 4 height 4
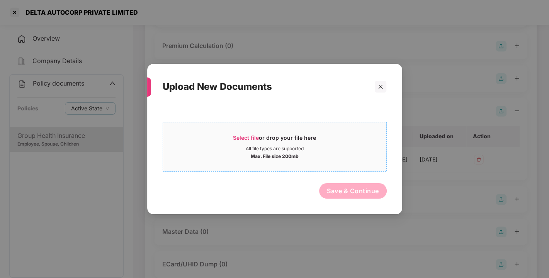
click at [339, 153] on div "Max. File size 200mb" at bounding box center [274, 156] width 223 height 8
click at [238, 134] on span "Select file" at bounding box center [246, 137] width 26 height 7
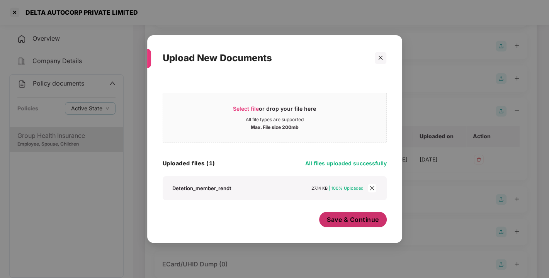
click at [350, 217] on span "Save & Continue" at bounding box center [353, 219] width 52 height 9
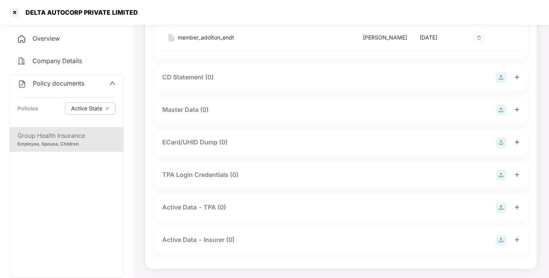
scroll to position [329, 0]
click at [500, 115] on img at bounding box center [501, 109] width 11 height 11
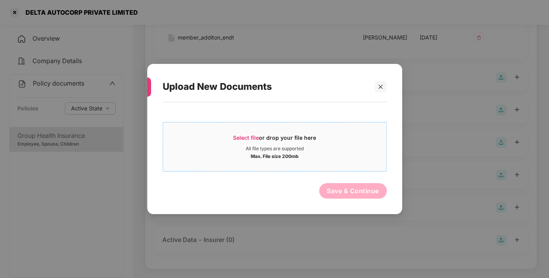
click at [251, 139] on span "Select file" at bounding box center [246, 137] width 26 height 7
click at [378, 92] on div at bounding box center [381, 87] width 12 height 12
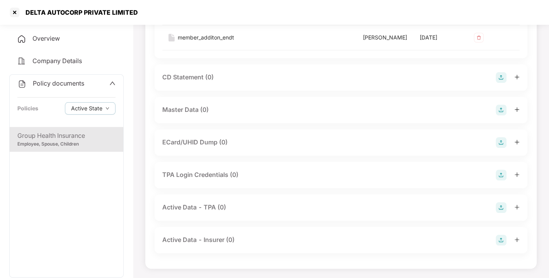
scroll to position [318, 0]
click at [497, 115] on img at bounding box center [501, 109] width 11 height 11
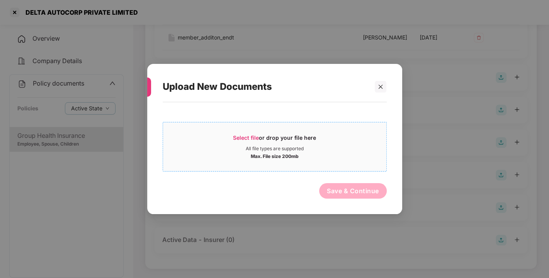
click at [244, 136] on span "Select file" at bounding box center [246, 137] width 26 height 7
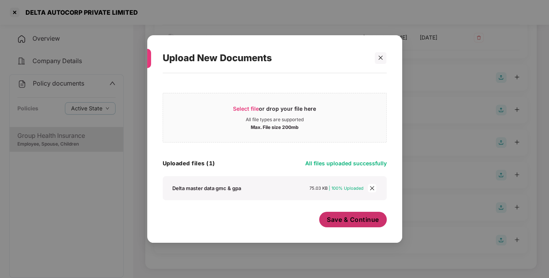
click at [347, 227] on div "Save & Continue" at bounding box center [353, 220] width 68 height 19
click at [361, 222] on span "Save & Continue" at bounding box center [353, 219] width 52 height 9
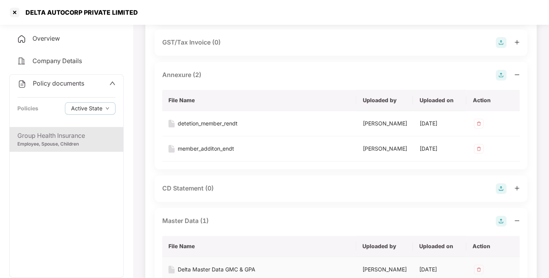
scroll to position [0, 0]
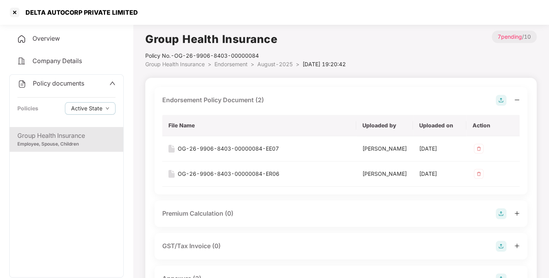
click at [239, 61] on span "Endorsement" at bounding box center [231, 64] width 33 height 7
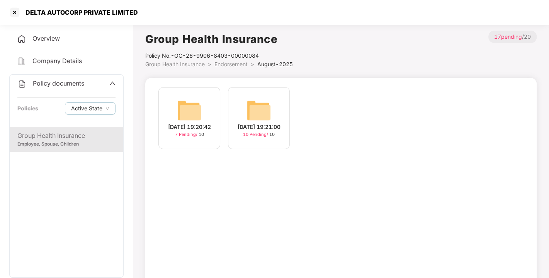
click at [248, 110] on img at bounding box center [259, 110] width 25 height 25
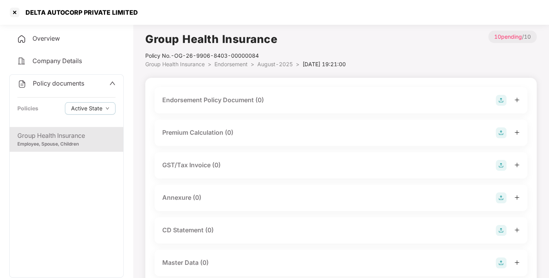
click at [503, 102] on img at bounding box center [501, 100] width 11 height 11
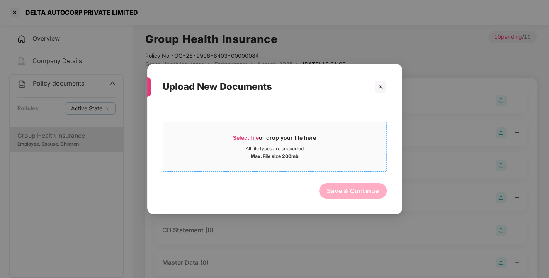
click at [240, 133] on span "Select file or drop your file here All file types are supported Max. File size …" at bounding box center [274, 146] width 223 height 37
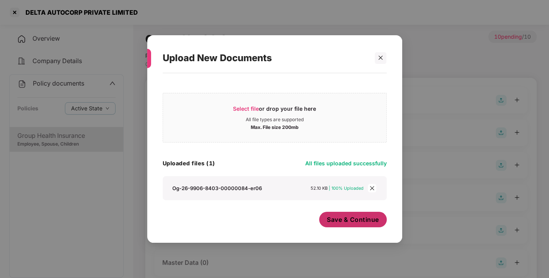
click at [351, 224] on button "Save & Continue" at bounding box center [353, 218] width 68 height 15
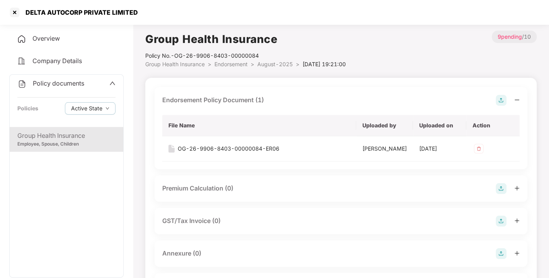
click at [501, 99] on img at bounding box center [501, 100] width 11 height 11
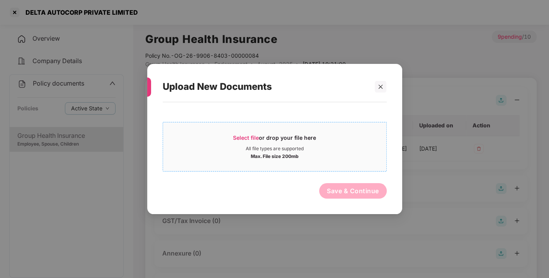
click at [250, 134] on div "Select file or drop your file here" at bounding box center [274, 140] width 83 height 12
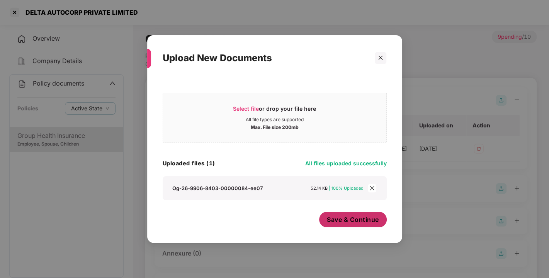
click at [352, 218] on span "Save & Continue" at bounding box center [353, 219] width 52 height 9
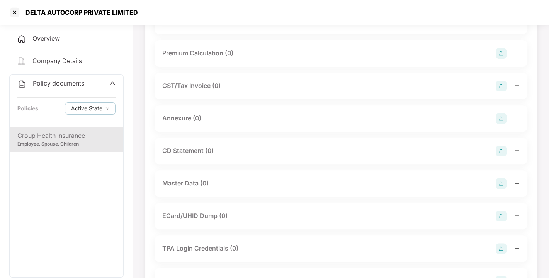
scroll to position [160, 0]
click at [499, 123] on img at bounding box center [501, 118] width 11 height 11
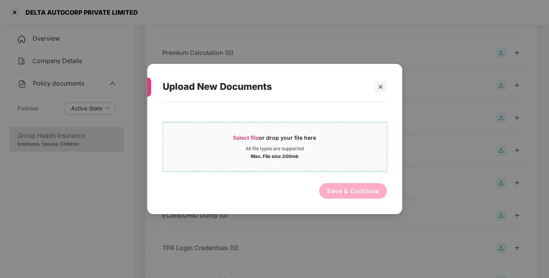
click at [244, 136] on span "Select file" at bounding box center [246, 137] width 26 height 7
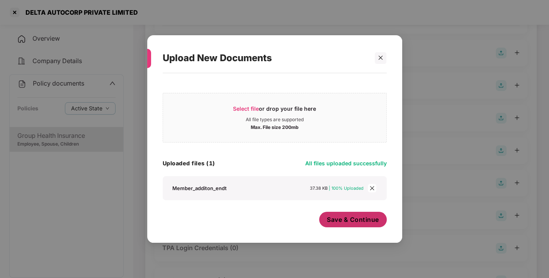
click at [353, 220] on span "Save & Continue" at bounding box center [353, 219] width 52 height 9
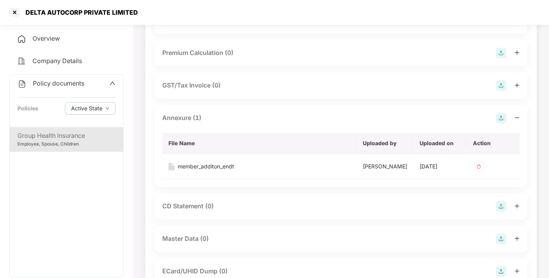
click at [500, 123] on img at bounding box center [501, 118] width 11 height 11
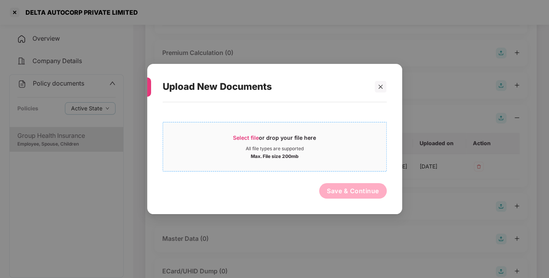
click at [249, 133] on span "Select file or drop your file here All file types are supported Max. File size …" at bounding box center [274, 146] width 223 height 37
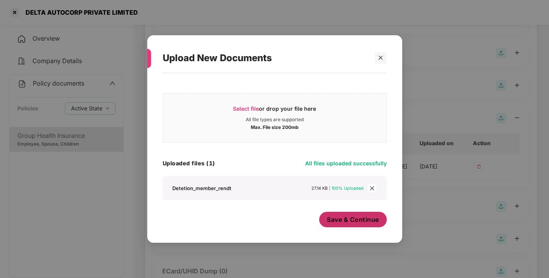
click at [355, 219] on span "Save & Continue" at bounding box center [353, 219] width 52 height 9
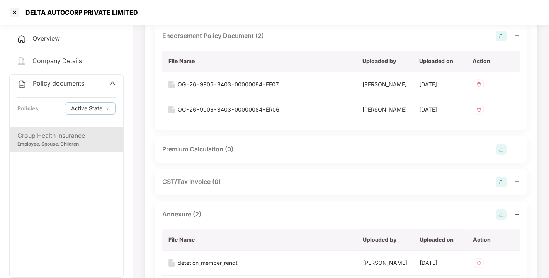
scroll to position [0, 0]
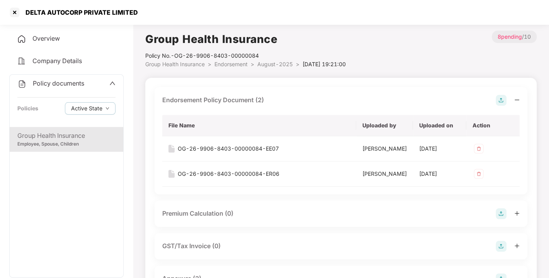
click at [231, 67] on span "Endorsement" at bounding box center [231, 64] width 33 height 7
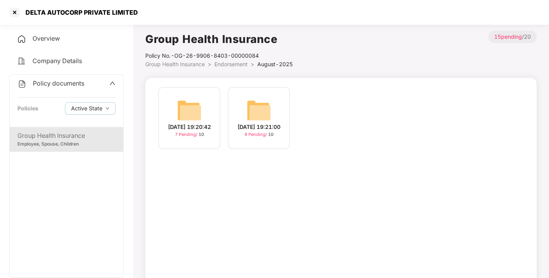
click at [228, 64] on span "Endorsement" at bounding box center [231, 64] width 33 height 7
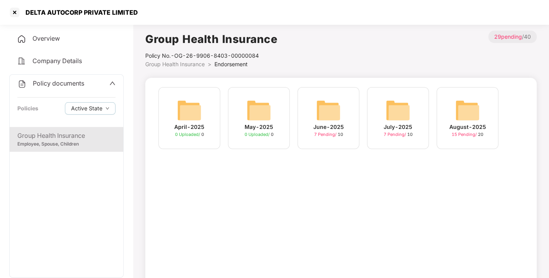
click at [66, 84] on span "Policy documents" at bounding box center [58, 83] width 51 height 8
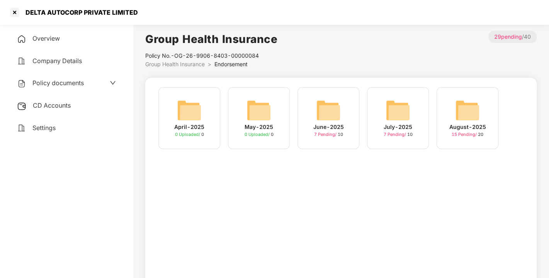
click at [51, 106] on span "CD Accounts" at bounding box center [52, 105] width 38 height 8
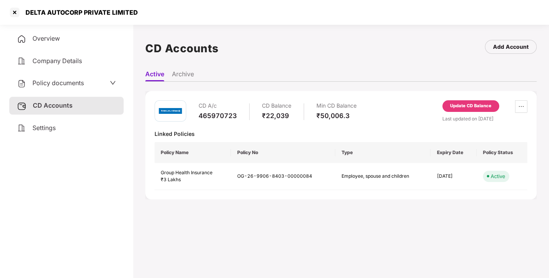
click at [460, 109] on div "Update CD Balance" at bounding box center [470, 105] width 41 height 7
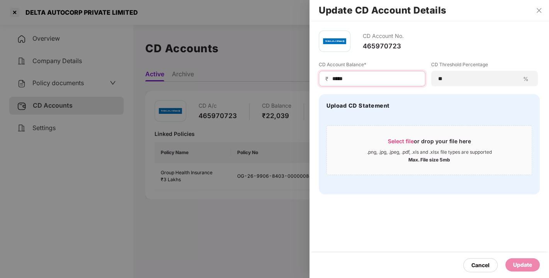
drag, startPoint x: 376, startPoint y: 80, endPoint x: 242, endPoint y: 81, distance: 134.2
click at [242, 81] on div "Update CD Account Details CD Account No. 465970723 CD Account Balance* ₹ ***** …" at bounding box center [274, 139] width 549 height 278
type input "*****"
click at [518, 264] on div "Update" at bounding box center [522, 264] width 19 height 9
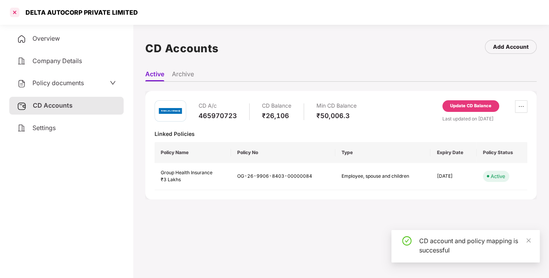
click at [16, 13] on div at bounding box center [15, 12] width 12 height 12
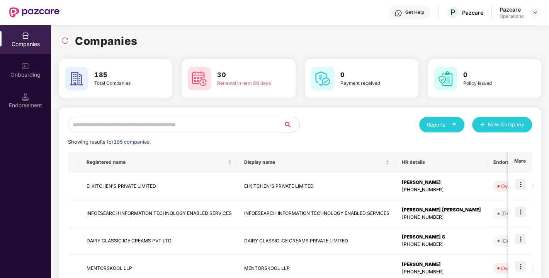
click at [176, 131] on input "text" at bounding box center [176, 124] width 216 height 15
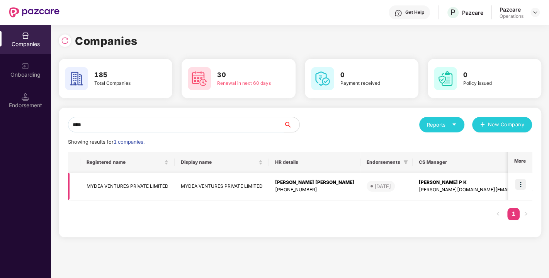
type input "****"
click at [519, 182] on img at bounding box center [520, 184] width 11 height 11
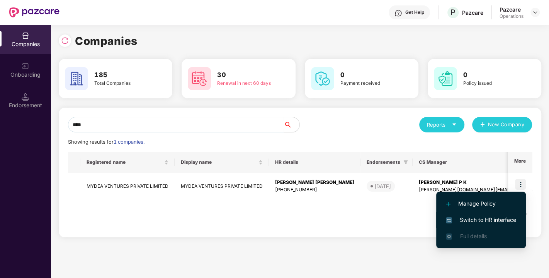
click at [476, 220] on span "Switch to HR interface" at bounding box center [481, 219] width 70 height 9
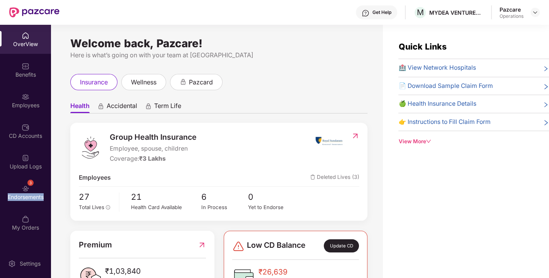
click at [23, 194] on div "Endorsements" at bounding box center [25, 197] width 51 height 8
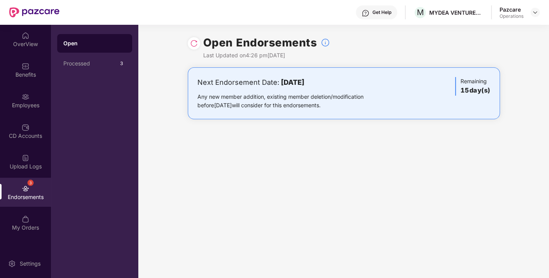
click at [193, 48] on div at bounding box center [194, 43] width 12 height 12
click at [537, 12] on img at bounding box center [535, 12] width 6 height 6
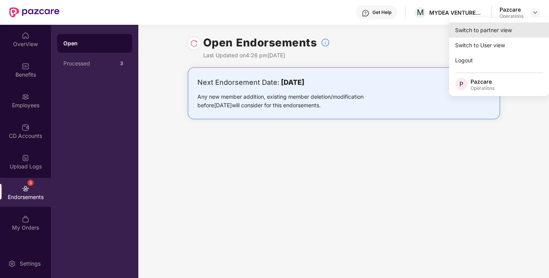
click at [474, 32] on div "Switch to partner view" at bounding box center [499, 29] width 101 height 15
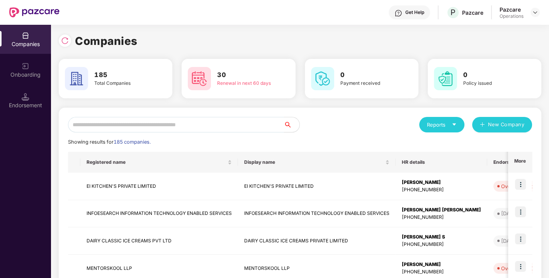
click at [206, 124] on input "text" at bounding box center [176, 124] width 216 height 15
click at [172, 124] on input "text" at bounding box center [176, 124] width 216 height 15
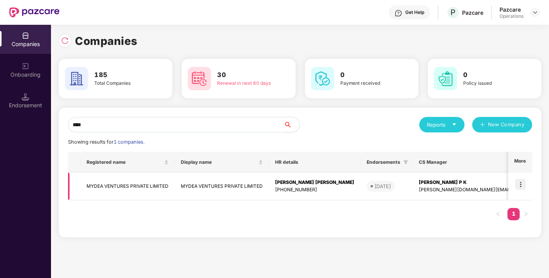
type input "****"
click at [114, 189] on td "MYDEA VENTURES PRIVATE LIMITED" at bounding box center [127, 185] width 94 height 27
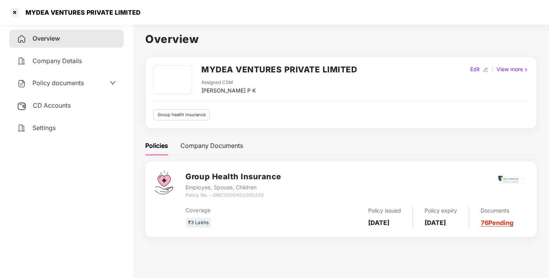
click at [63, 89] on div "Policy documents" at bounding box center [66, 83] width 114 height 18
click at [54, 84] on span "Policy documents" at bounding box center [57, 83] width 51 height 8
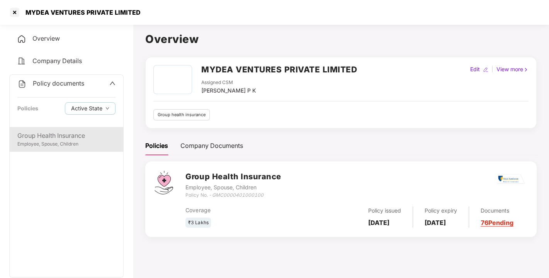
click at [51, 137] on div "Group Health Insurance" at bounding box center [66, 136] width 98 height 10
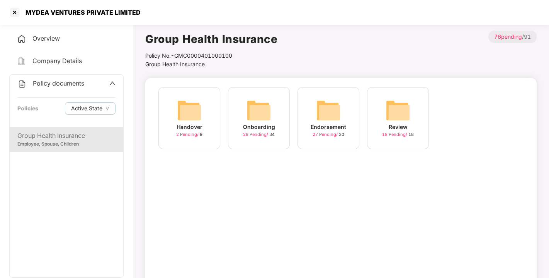
click at [321, 106] on img at bounding box center [328, 110] width 25 height 25
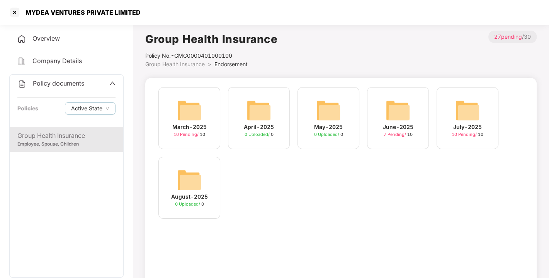
click at [480, 107] on img at bounding box center [467, 110] width 25 height 25
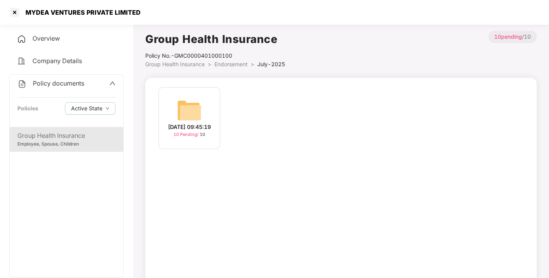
click at [182, 99] on img at bounding box center [189, 110] width 25 height 25
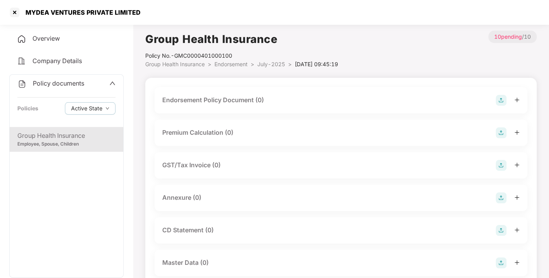
drag, startPoint x: 499, startPoint y: 92, endPoint x: 499, endPoint y: 99, distance: 6.6
click at [499, 99] on div "Endorsement Policy Document (0)" at bounding box center [341, 100] width 373 height 26
click at [499, 99] on img at bounding box center [501, 100] width 11 height 11
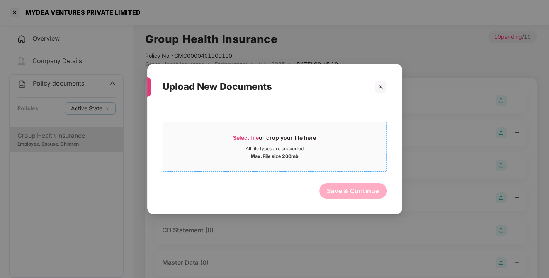
click at [257, 133] on span "Select file or drop your file here All file types are supported Max. File size …" at bounding box center [274, 146] width 223 height 37
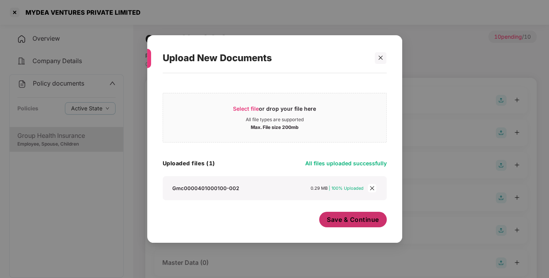
click at [364, 223] on span "Save & Continue" at bounding box center [353, 219] width 52 height 9
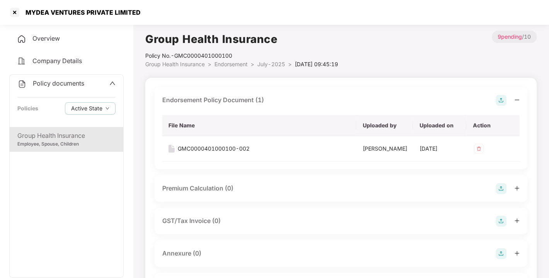
click at [502, 102] on img at bounding box center [501, 100] width 11 height 11
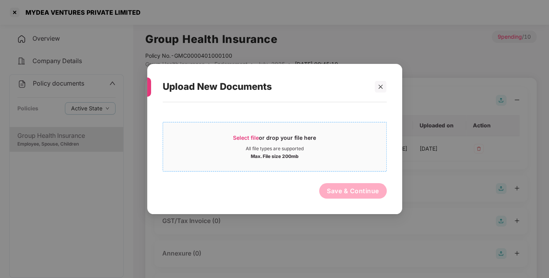
click at [249, 137] on span "Select file" at bounding box center [246, 137] width 26 height 7
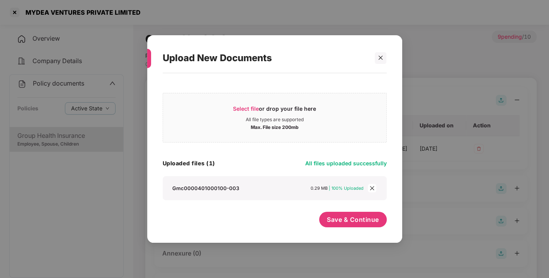
click at [372, 191] on span "close" at bounding box center [372, 188] width 9 height 9
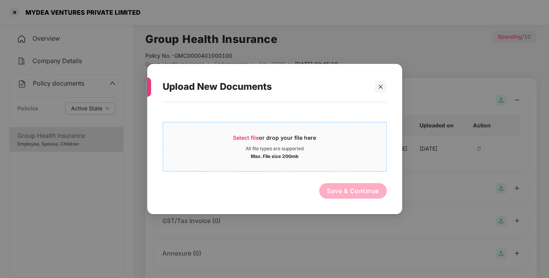
click at [247, 136] on span "Select file" at bounding box center [246, 137] width 26 height 7
click at [242, 134] on span "Select file" at bounding box center [246, 137] width 26 height 7
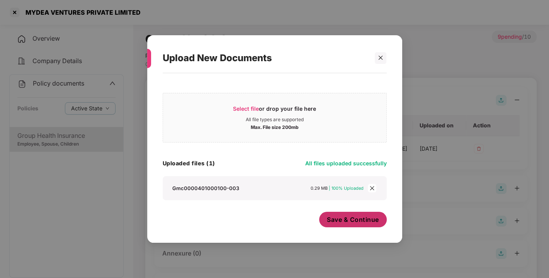
click at [350, 218] on span "Save & Continue" at bounding box center [353, 219] width 52 height 9
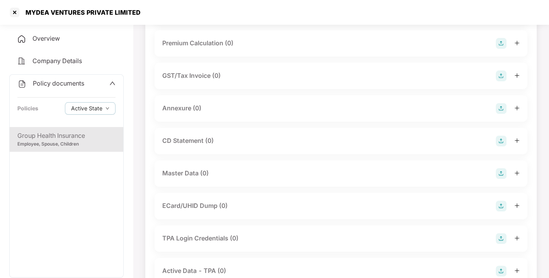
scroll to position [173, 0]
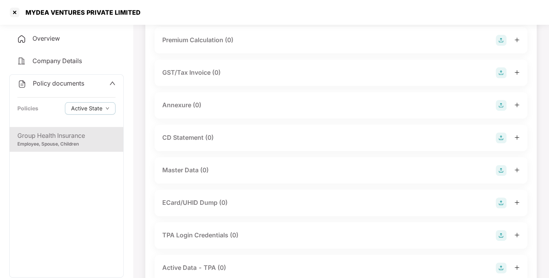
click at [510, 111] on div at bounding box center [508, 105] width 24 height 11
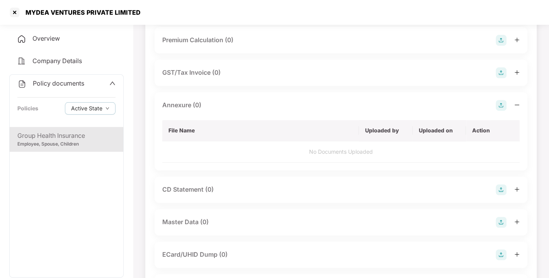
click at [500, 111] on img at bounding box center [501, 105] width 11 height 11
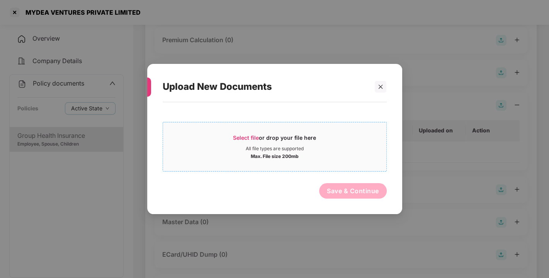
click at [254, 134] on span "Select file" at bounding box center [246, 137] width 26 height 7
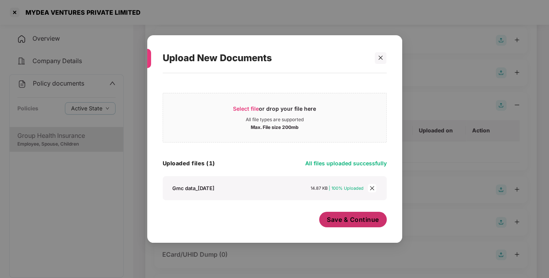
click at [343, 214] on button "Save & Continue" at bounding box center [353, 218] width 68 height 15
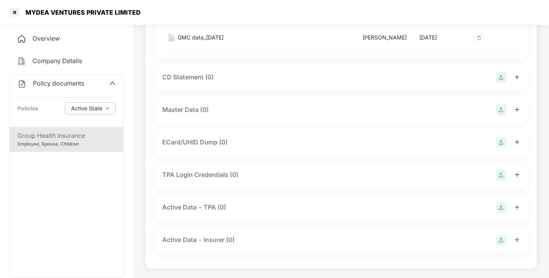
scroll to position [299, 0]
drag, startPoint x: 343, startPoint y: 214, endPoint x: 500, endPoint y: 143, distance: 172.2
click at [500, 115] on img at bounding box center [501, 109] width 11 height 11
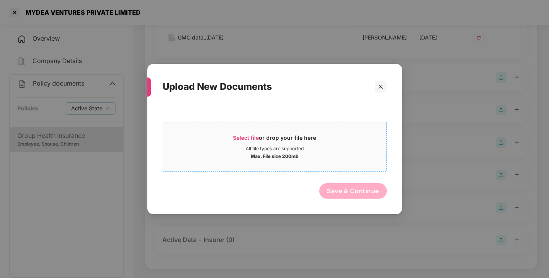
click at [248, 144] on div "Select file or drop your file here" at bounding box center [274, 140] width 83 height 12
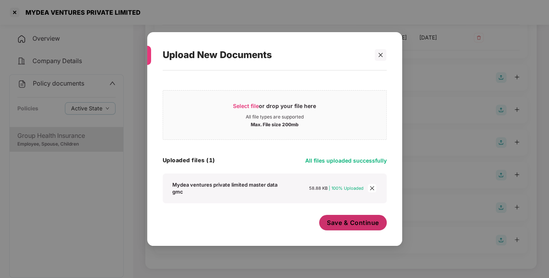
click at [344, 215] on button "Save & Continue" at bounding box center [353, 222] width 68 height 15
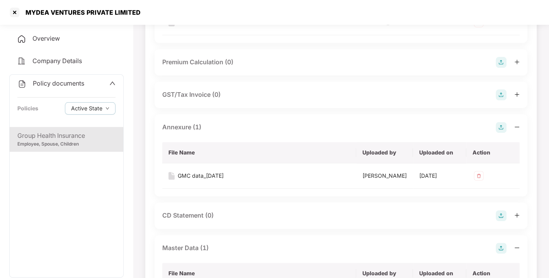
scroll to position [0, 0]
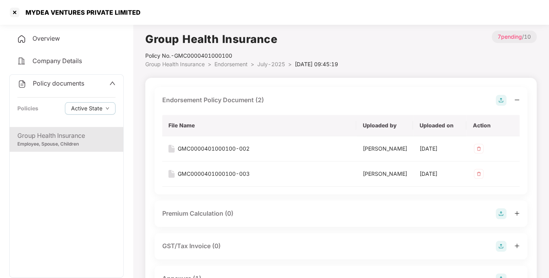
click at [225, 62] on span "Endorsement" at bounding box center [231, 64] width 33 height 7
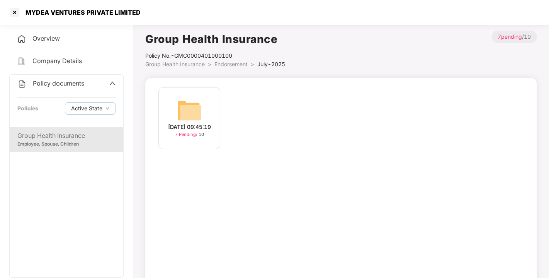
click at [225, 62] on span "Endorsement" at bounding box center [231, 64] width 33 height 7
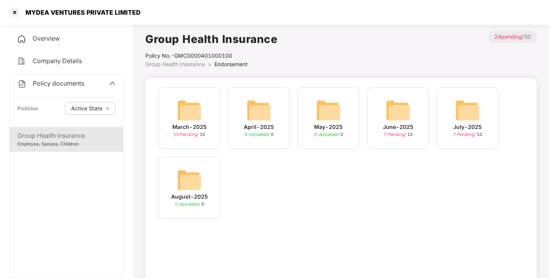
click at [59, 82] on span "Policy documents" at bounding box center [58, 83] width 51 height 8
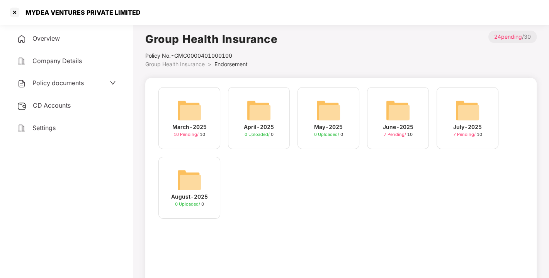
click at [53, 104] on span "CD Accounts" at bounding box center [52, 105] width 38 height 8
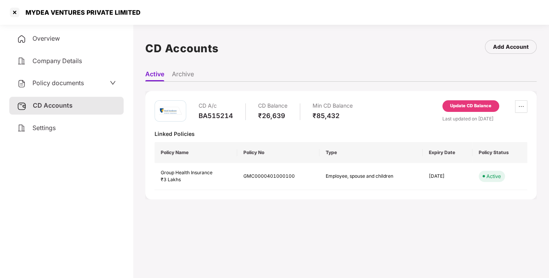
click at [465, 106] on div "Update CD Balance" at bounding box center [470, 105] width 41 height 7
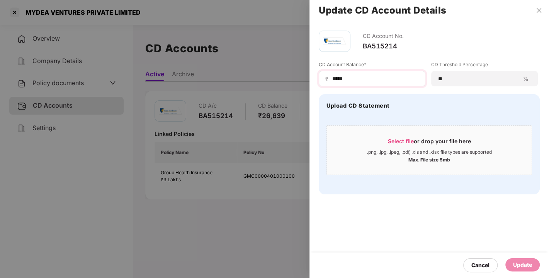
drag, startPoint x: 361, startPoint y: 83, endPoint x: 353, endPoint y: 76, distance: 10.1
click at [353, 76] on div "₹ *****" at bounding box center [372, 78] width 107 height 15
drag, startPoint x: 353, startPoint y: 76, endPoint x: 308, endPoint y: 87, distance: 46.5
click at [308, 87] on div "Update CD Account Details CD Account No. BA515214 CD Account Balance* ₹ ***** C…" at bounding box center [274, 139] width 549 height 278
type input "*"
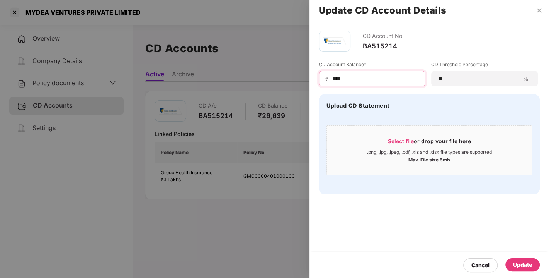
type input "*****"
click at [518, 257] on div "Cancel Update" at bounding box center [430, 265] width 240 height 26
click at [520, 261] on div "Update" at bounding box center [522, 264] width 19 height 9
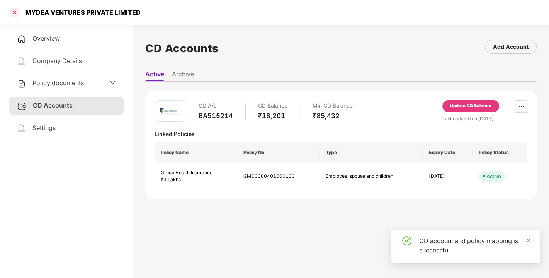
click at [10, 9] on div at bounding box center [15, 12] width 12 height 12
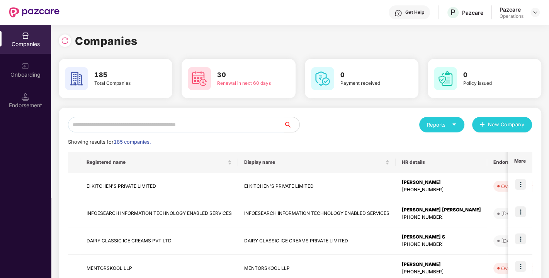
click at [168, 130] on input "text" at bounding box center [176, 124] width 216 height 15
click at [172, 122] on input "text" at bounding box center [176, 124] width 216 height 15
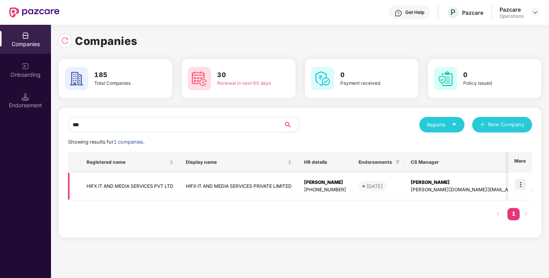
type input "***"
click at [115, 188] on td "HIFX IT AND MEDIA SERVICES PVT LTD" at bounding box center [129, 185] width 99 height 27
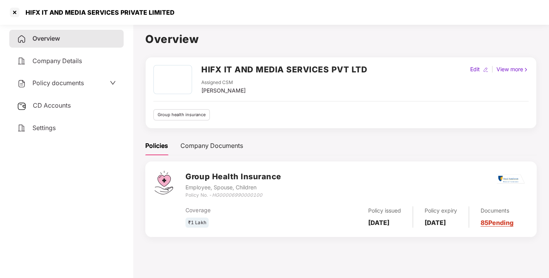
click at [58, 86] on span "Policy documents" at bounding box center [57, 83] width 51 height 8
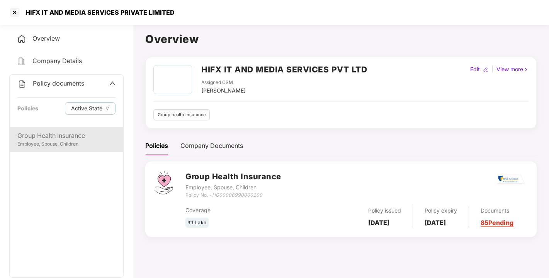
click at [65, 132] on div "Group Health Insurance" at bounding box center [66, 136] width 98 height 10
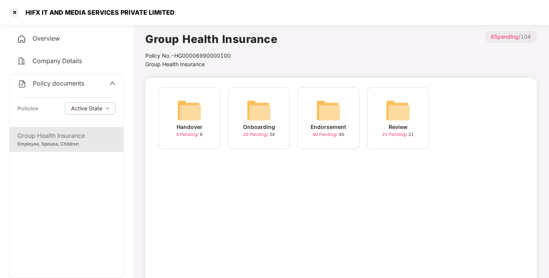
click at [318, 114] on img at bounding box center [328, 110] width 25 height 25
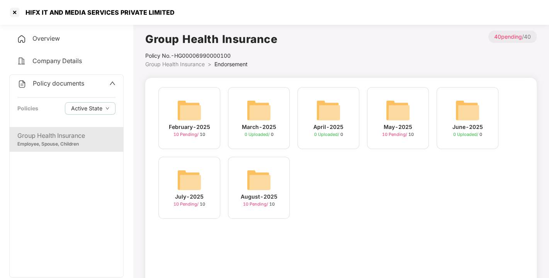
click at [263, 174] on img at bounding box center [259, 179] width 25 height 25
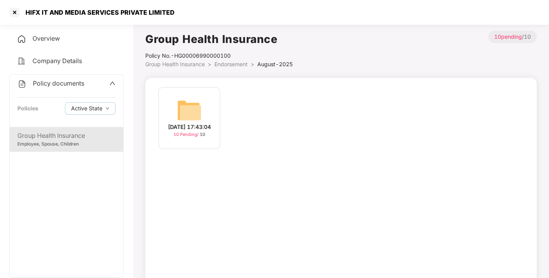
click at [185, 109] on img at bounding box center [189, 110] width 25 height 25
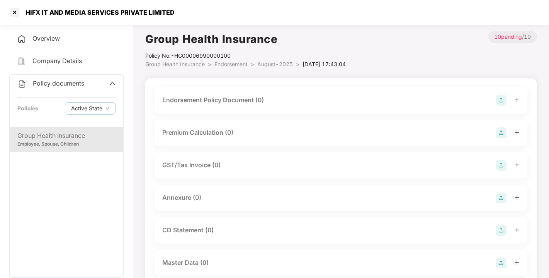
click at [500, 98] on img at bounding box center [501, 100] width 11 height 11
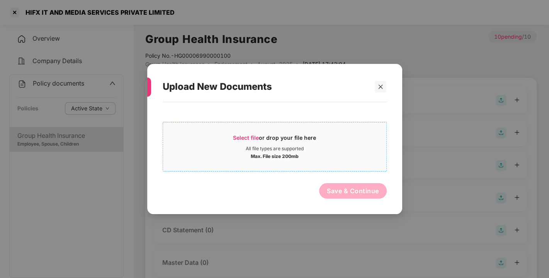
click at [251, 142] on div "Select file or drop your file here" at bounding box center [274, 140] width 83 height 12
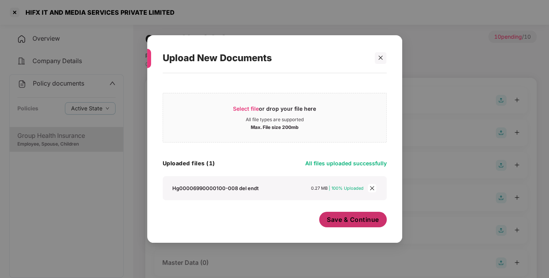
click at [356, 221] on span "Save & Continue" at bounding box center [353, 219] width 52 height 9
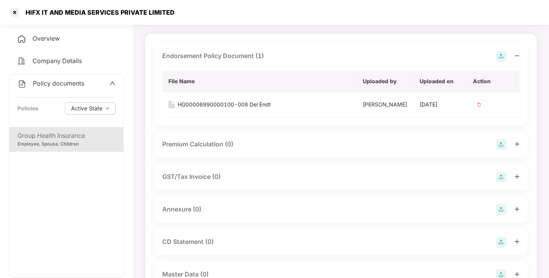
scroll to position [64, 0]
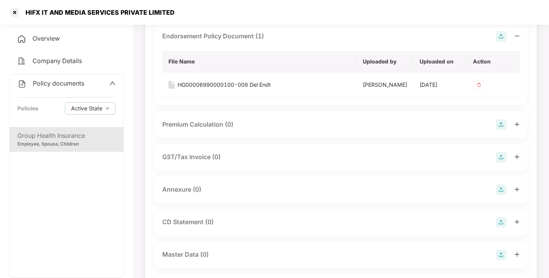
click at [499, 195] on img at bounding box center [501, 189] width 11 height 11
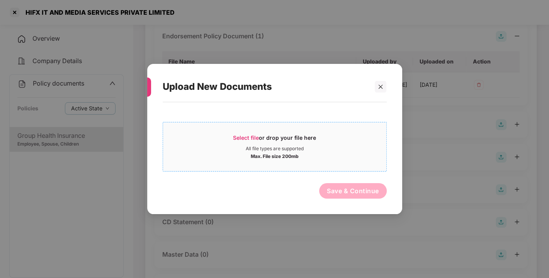
click at [251, 136] on span "Select file" at bounding box center [246, 137] width 26 height 7
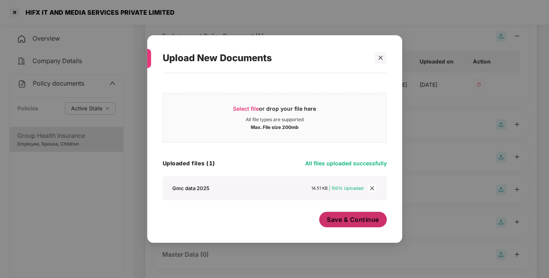
click at [337, 225] on button "Save & Continue" at bounding box center [353, 218] width 68 height 15
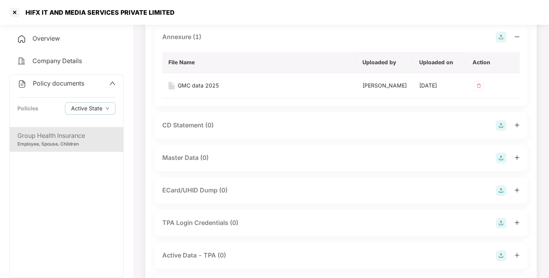
scroll to position [217, 0]
click at [499, 162] on img at bounding box center [501, 156] width 11 height 11
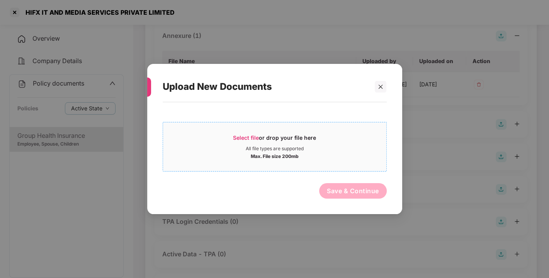
click at [246, 137] on span "Select file" at bounding box center [246, 137] width 26 height 7
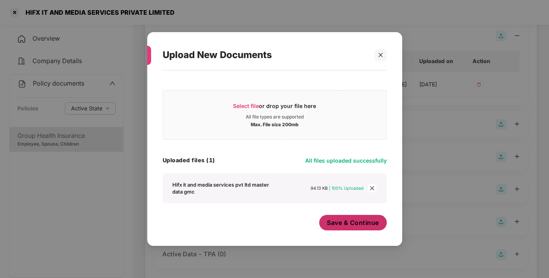
click at [348, 220] on span "Save & Continue" at bounding box center [353, 222] width 52 height 9
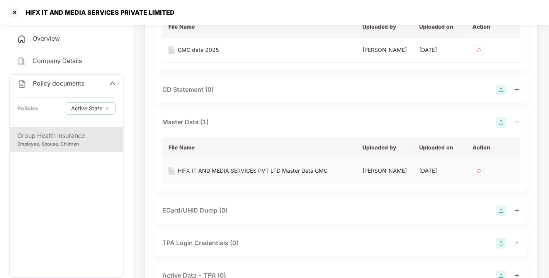
scroll to position [0, 0]
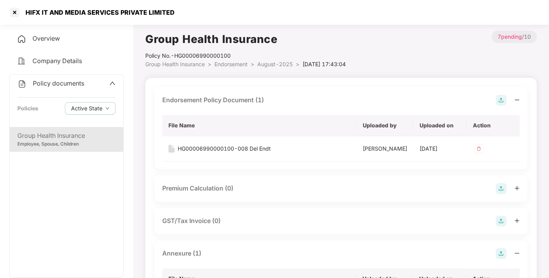
click at [230, 62] on span "Endorsement" at bounding box center [231, 64] width 33 height 7
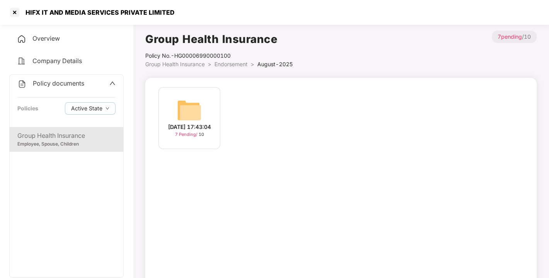
click at [230, 62] on span "Endorsement" at bounding box center [231, 64] width 33 height 7
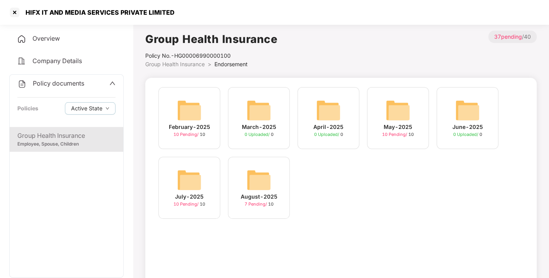
click at [64, 83] on span "Policy documents" at bounding box center [58, 83] width 51 height 8
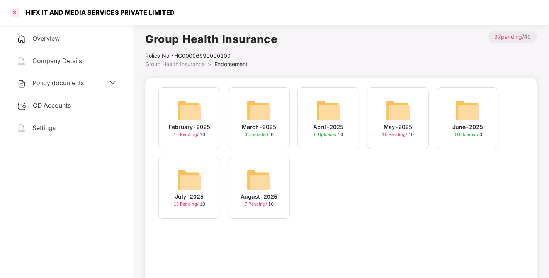
click at [11, 14] on div at bounding box center [15, 12] width 12 height 12
